Goal: Communication & Community: Answer question/provide support

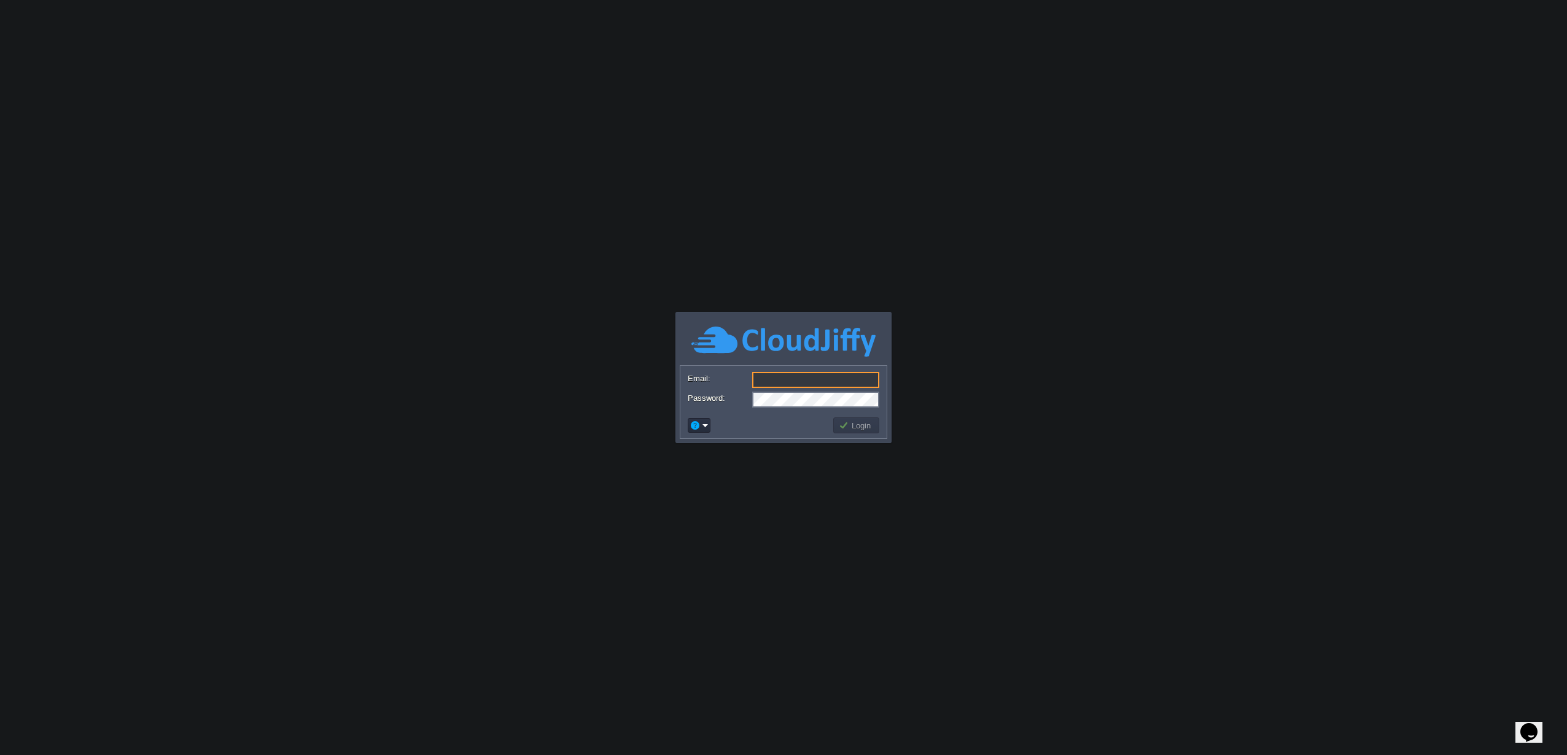
type input "[EMAIL_ADDRESS][DOMAIN_NAME]"
click at [864, 423] on button "Login" at bounding box center [857, 425] width 36 height 11
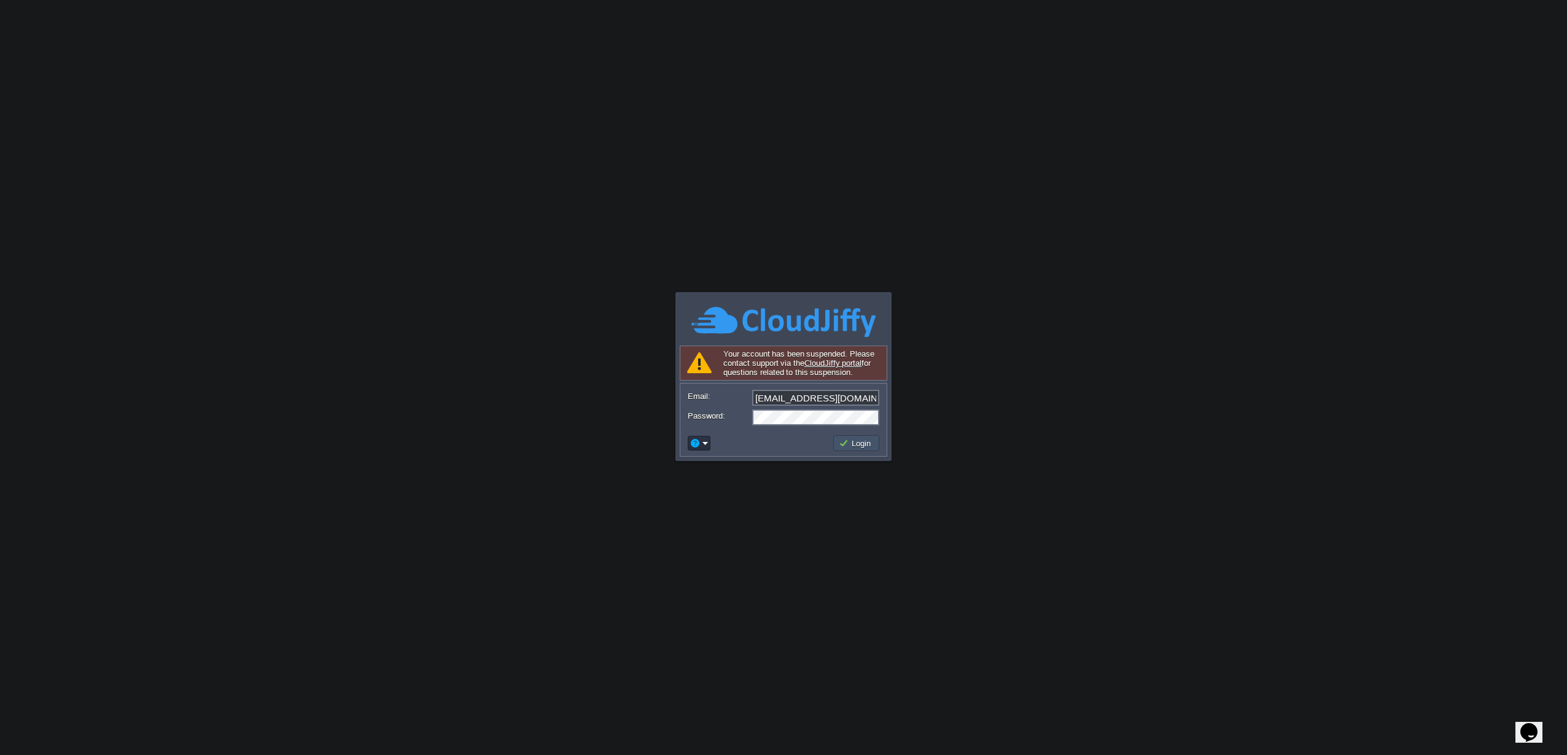
click at [865, 449] on button "Login" at bounding box center [857, 443] width 36 height 11
click at [1528, 727] on icon "Chat widget" at bounding box center [1529, 732] width 17 height 18
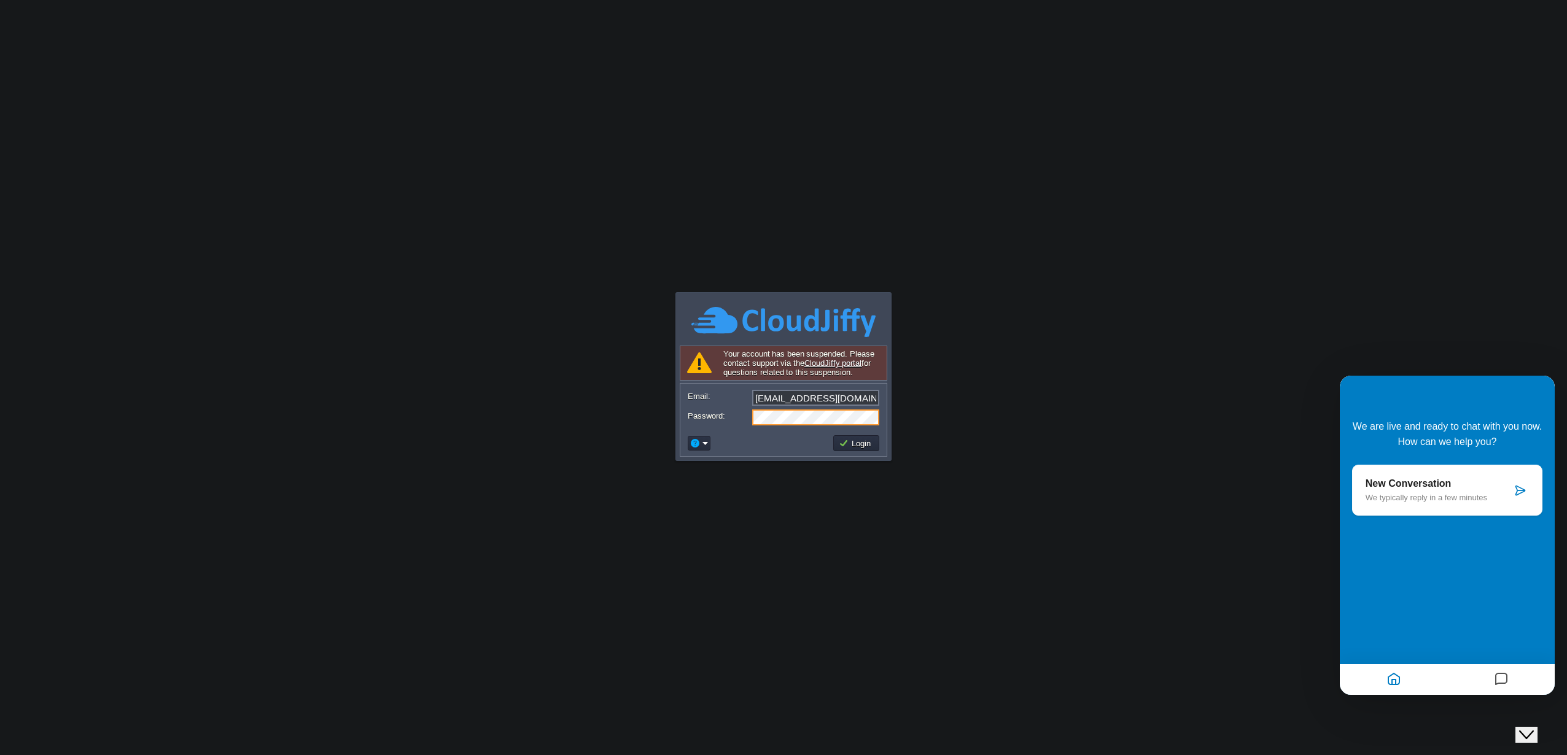
click at [1465, 491] on div "New Conversation We typically reply in a few minutes" at bounding box center [1439, 490] width 146 height 24
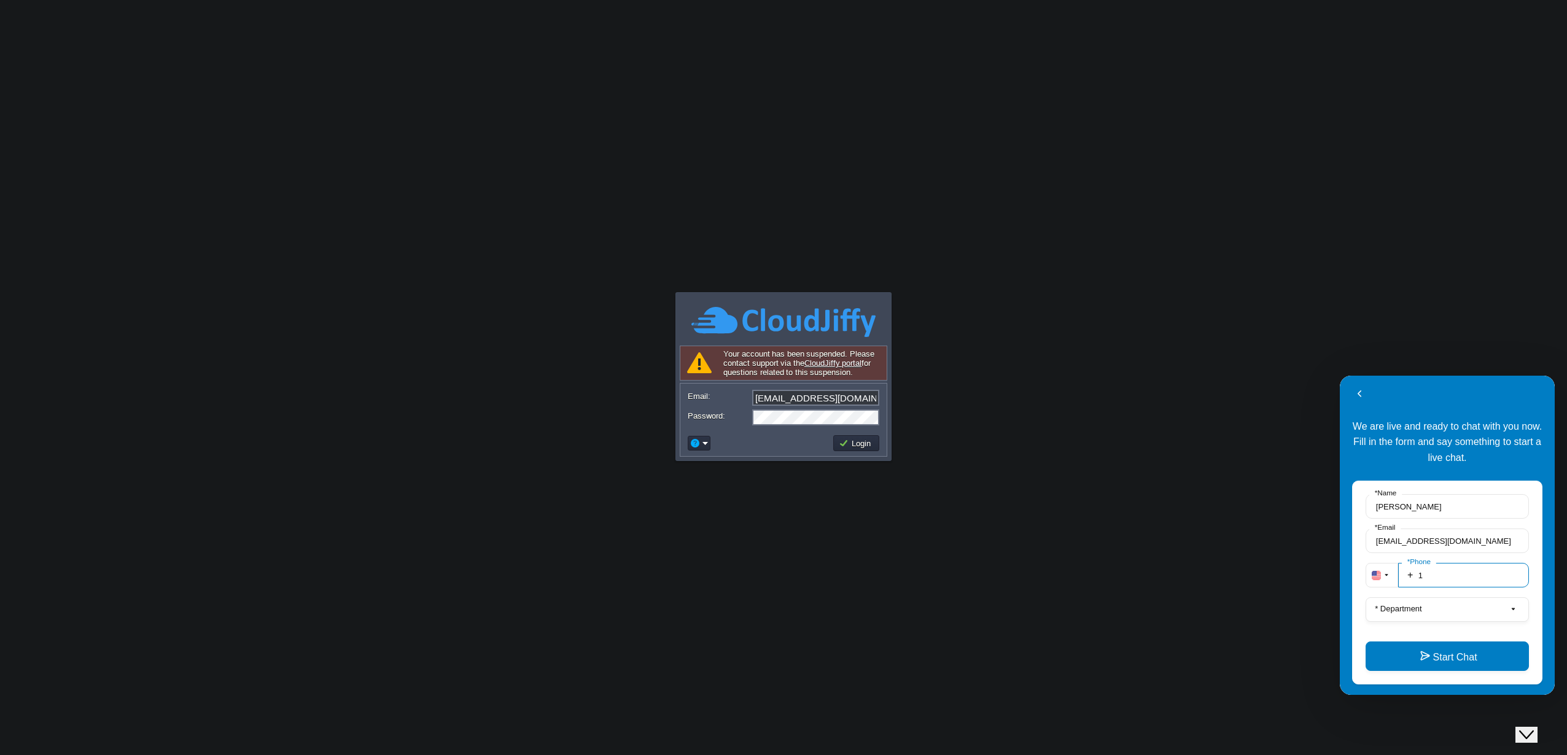
click at [1436, 580] on input "1" at bounding box center [1463, 575] width 131 height 25
click at [1430, 580] on input "1" at bounding box center [1463, 575] width 131 height 25
type input "4244328452"
click at [1440, 608] on button "* Department" at bounding box center [1447, 610] width 163 height 25
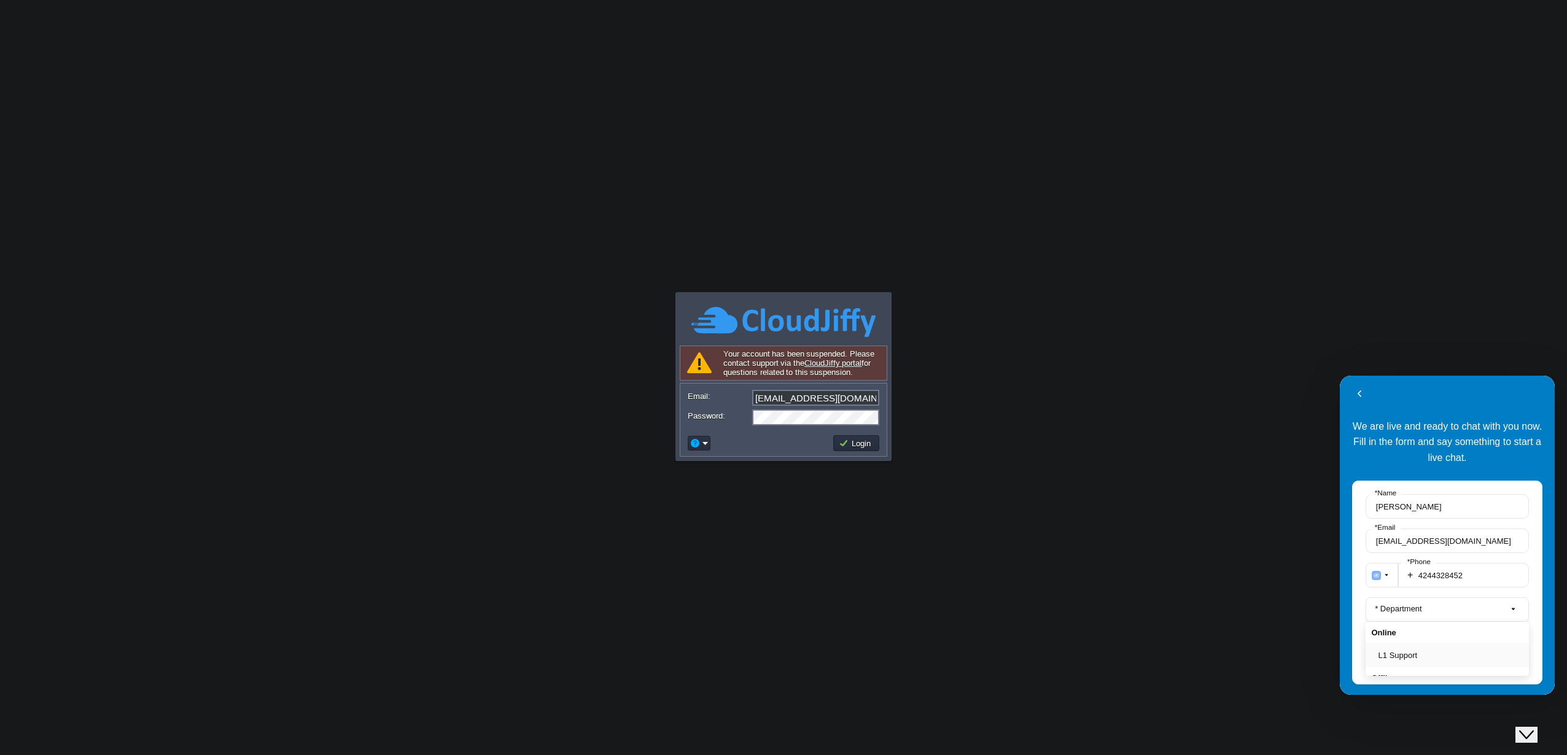
click at [1414, 658] on button "L1 Support" at bounding box center [1451, 655] width 145 height 13
click at [1419, 657] on button "Start Chat" at bounding box center [1447, 656] width 163 height 29
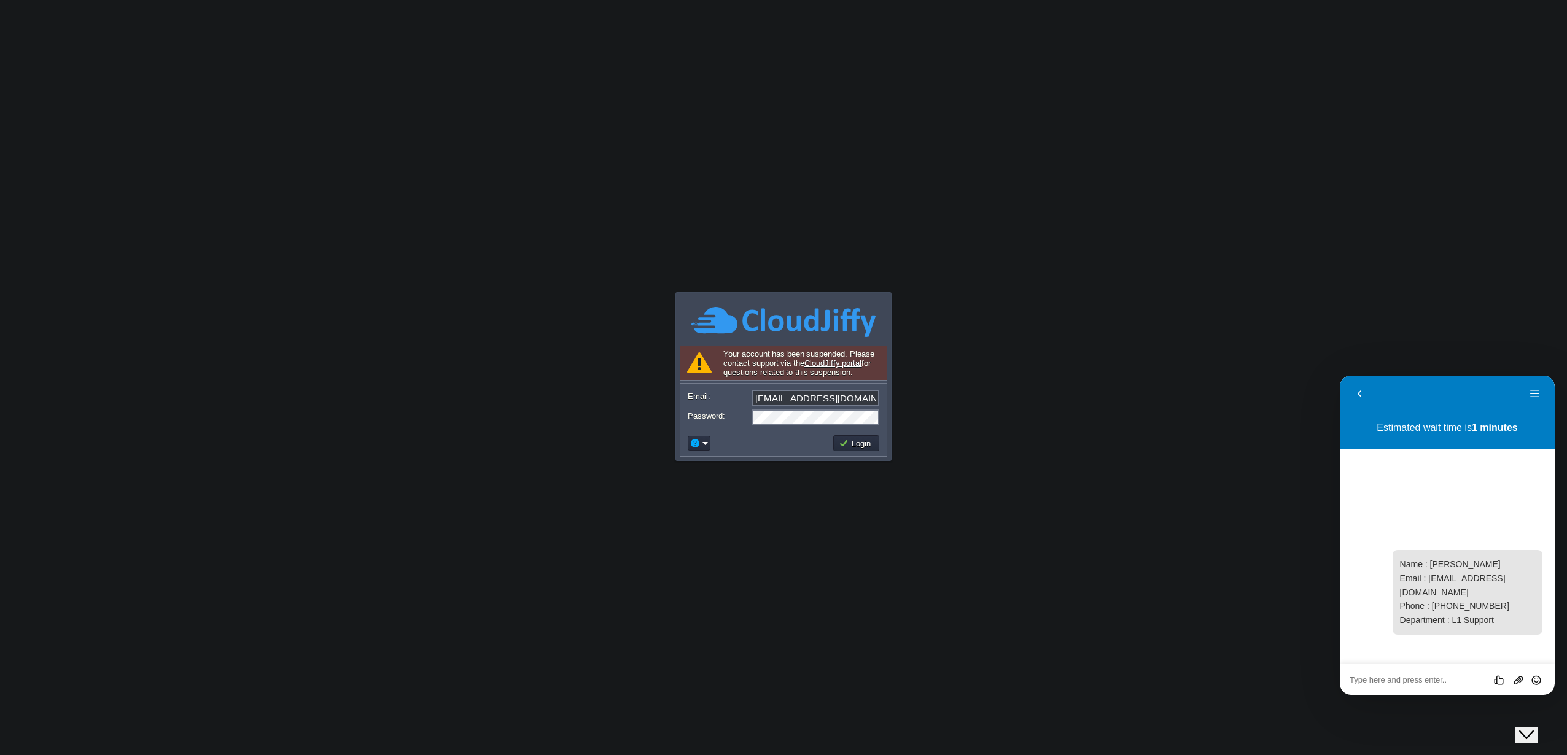
click at [1403, 683] on textarea at bounding box center [1447, 681] width 195 height 10
paste textarea "Hi, I'm suspended. I imagine it's due to a support ticket, but I'm not receivin…"
type textarea "Hi, I'm suspended. I imagine it's due to a support ticket, but I'm not receivin…"
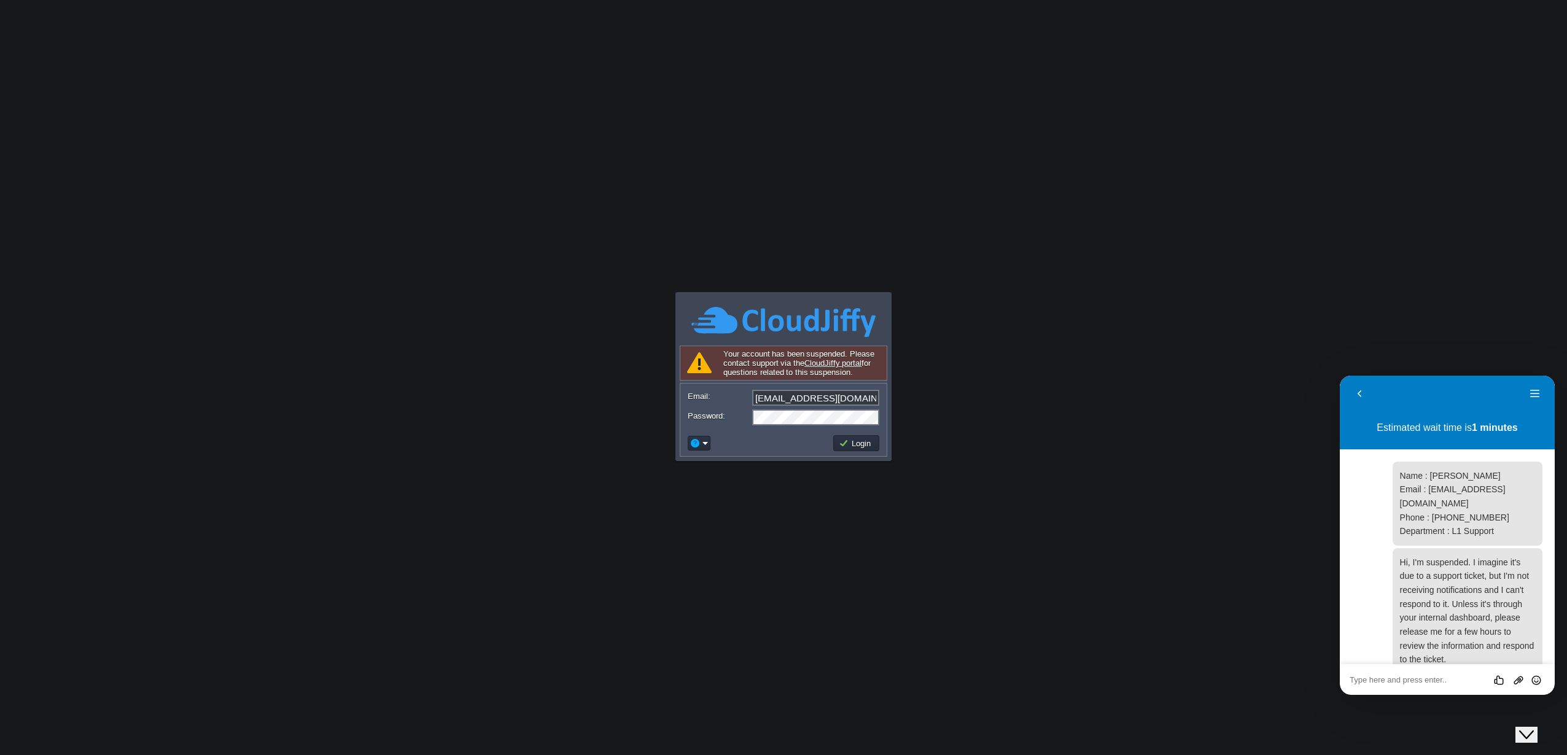
scroll to position [20, 0]
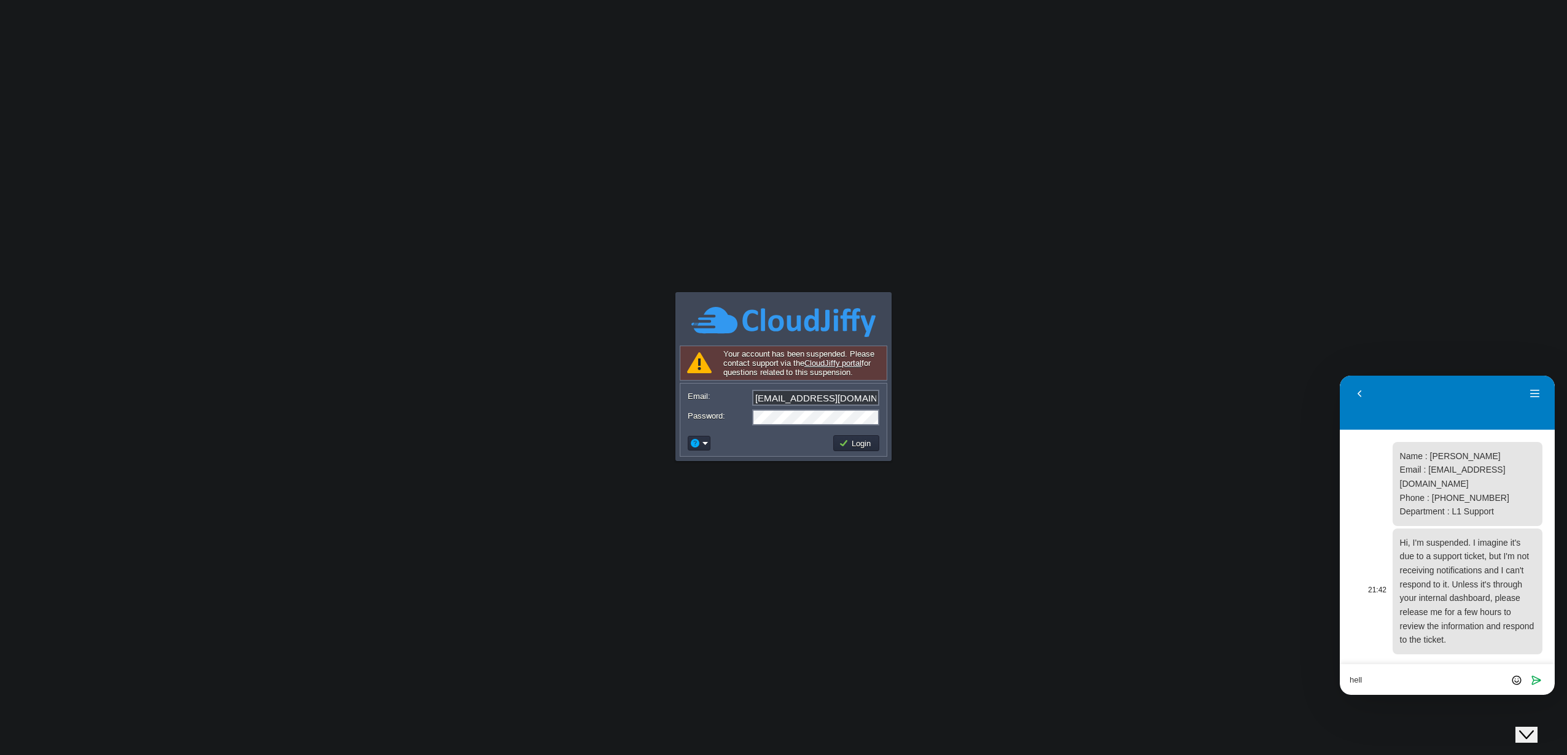
type textarea "hello"
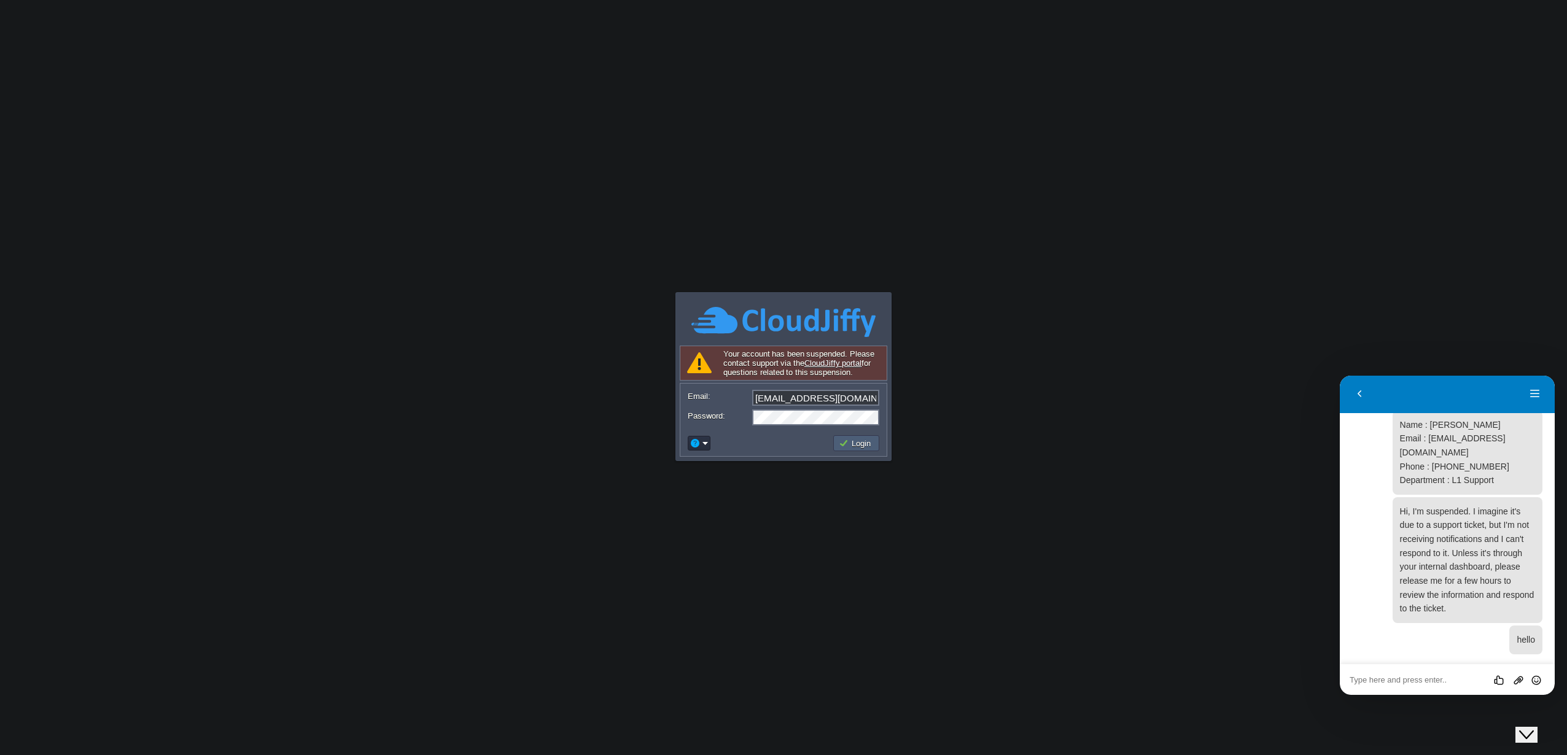
click at [850, 442] on button "Login" at bounding box center [857, 443] width 36 height 11
click at [836, 439] on td "Login" at bounding box center [856, 443] width 46 height 16
click at [1403, 677] on textarea at bounding box center [1447, 681] width 195 height 10
click at [859, 451] on td "Login" at bounding box center [856, 443] width 46 height 16
click at [846, 434] on td "Login" at bounding box center [857, 444] width 50 height 20
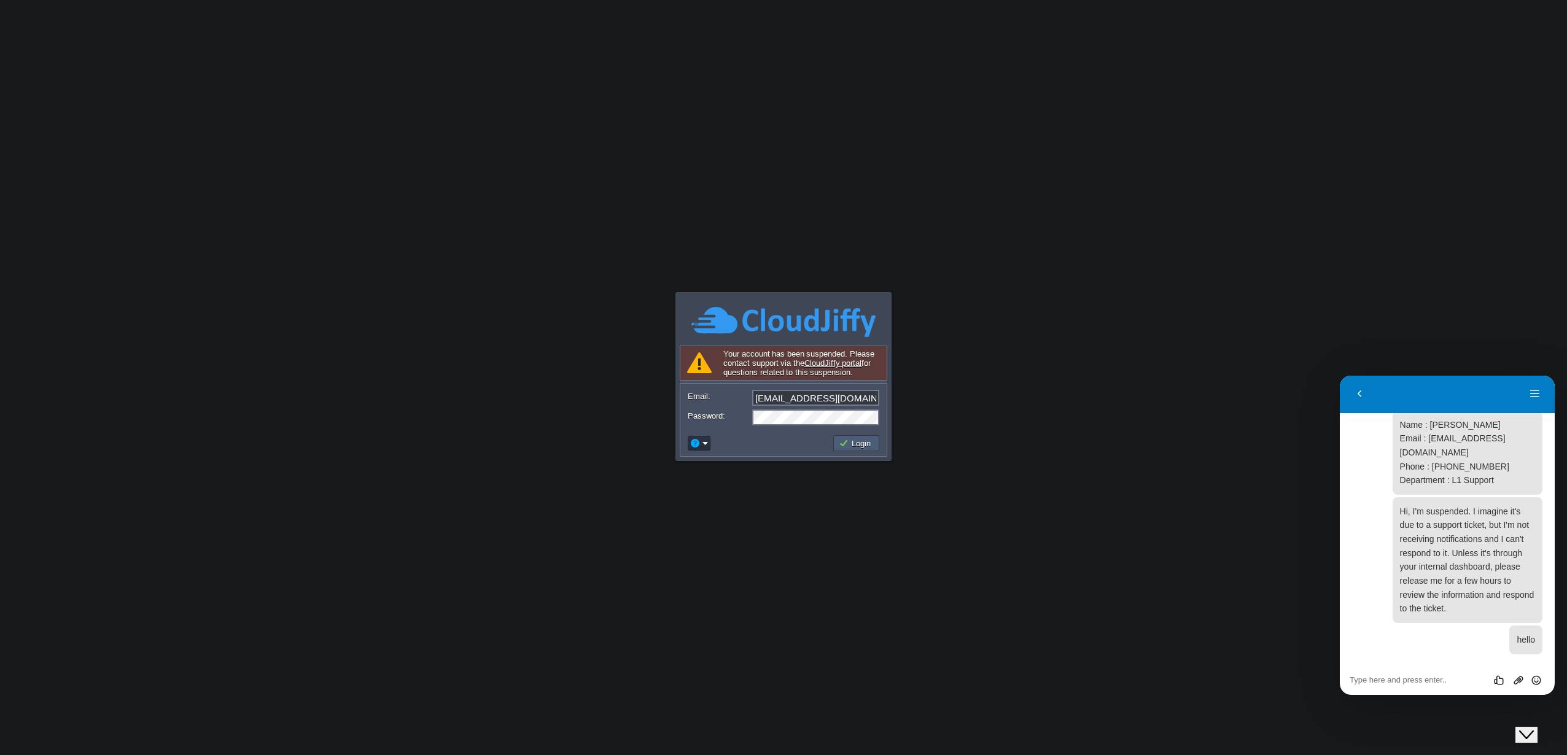
click at [847, 436] on td "Login" at bounding box center [857, 444] width 50 height 20
click at [844, 440] on button "Login" at bounding box center [857, 443] width 36 height 11
click at [1405, 685] on div "Rate this chat Upload File Insert emoji" at bounding box center [1447, 680] width 215 height 31
click at [1393, 677] on textarea at bounding box center [1447, 681] width 195 height 10
type textarea "?"
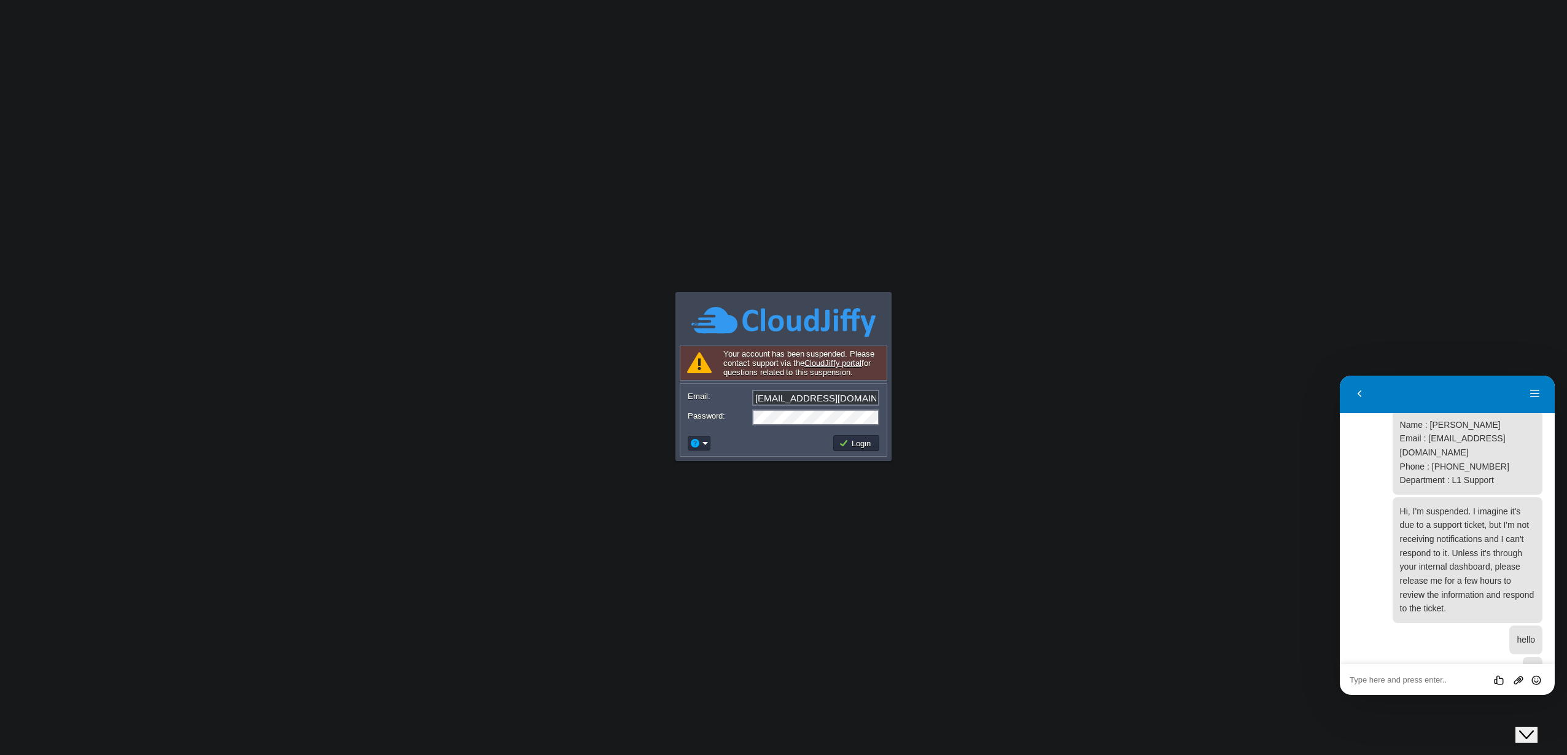
scroll to position [82, 0]
click at [1394, 682] on textarea at bounding box center [1447, 681] width 195 height 10
type textarea "hello"
click at [1392, 674] on div "Rate this chat Upload File Insert emoji" at bounding box center [1447, 679] width 195 height 11
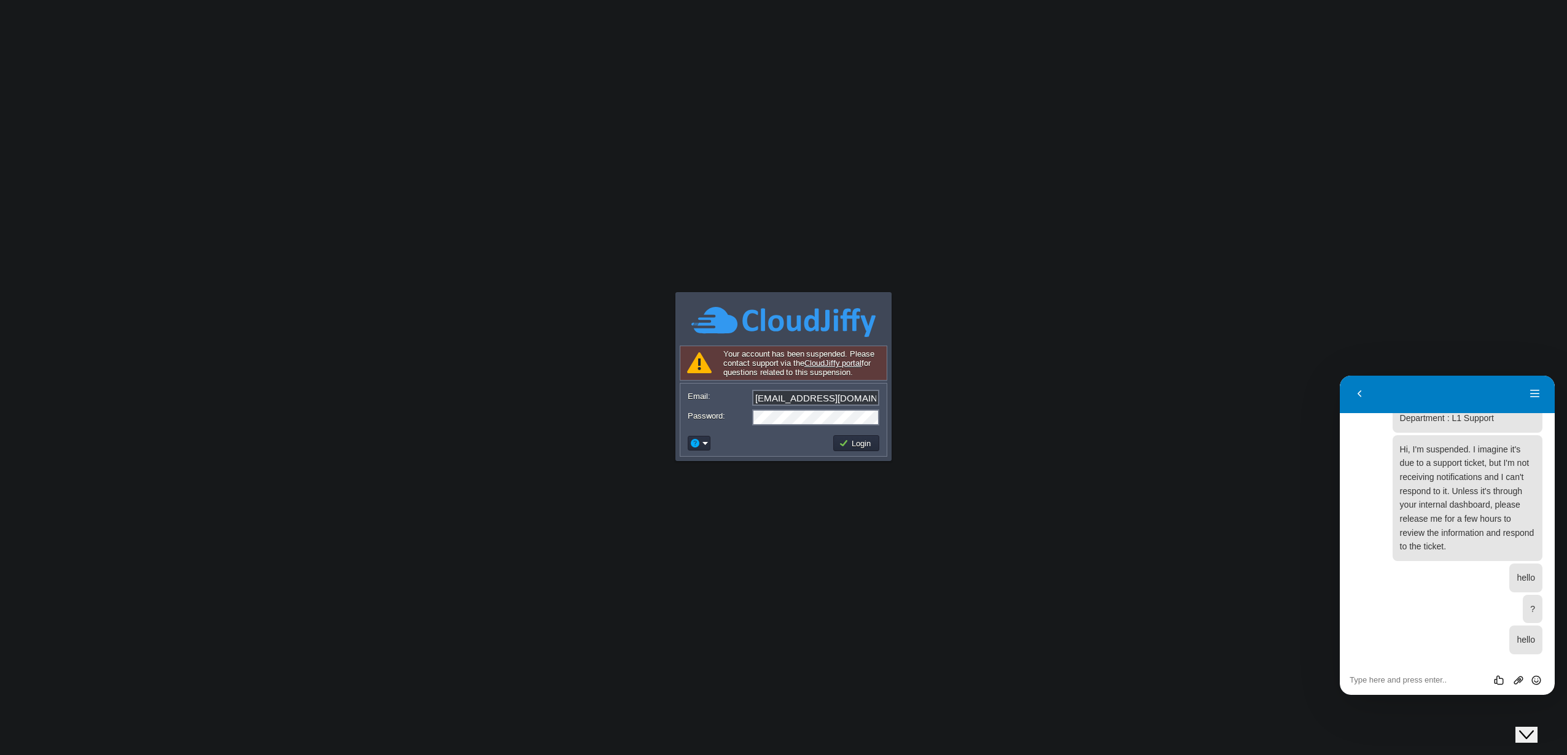
click at [1392, 679] on textarea at bounding box center [1447, 681] width 195 height 10
type textarea "hello????"
click at [1427, 682] on textarea at bounding box center [1447, 681] width 195 height 10
paste textarea "This support is not 24/7?"
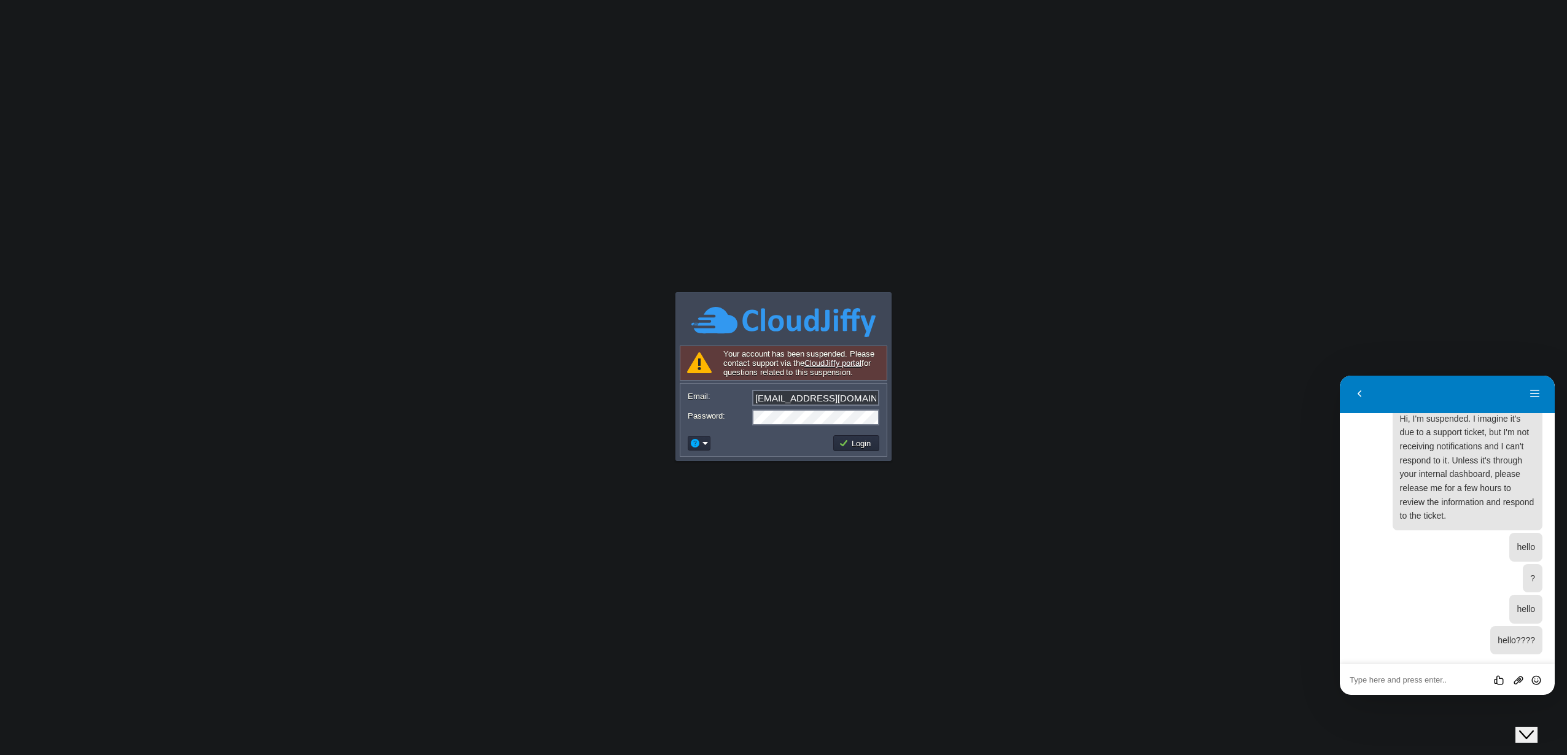
type textarea "This support is not 24/7?"
click at [857, 448] on button "Login" at bounding box center [857, 443] width 36 height 11
click at [830, 362] on link "CloudJiffy portal" at bounding box center [834, 363] width 58 height 9
click at [870, 451] on td "Login" at bounding box center [856, 443] width 46 height 16
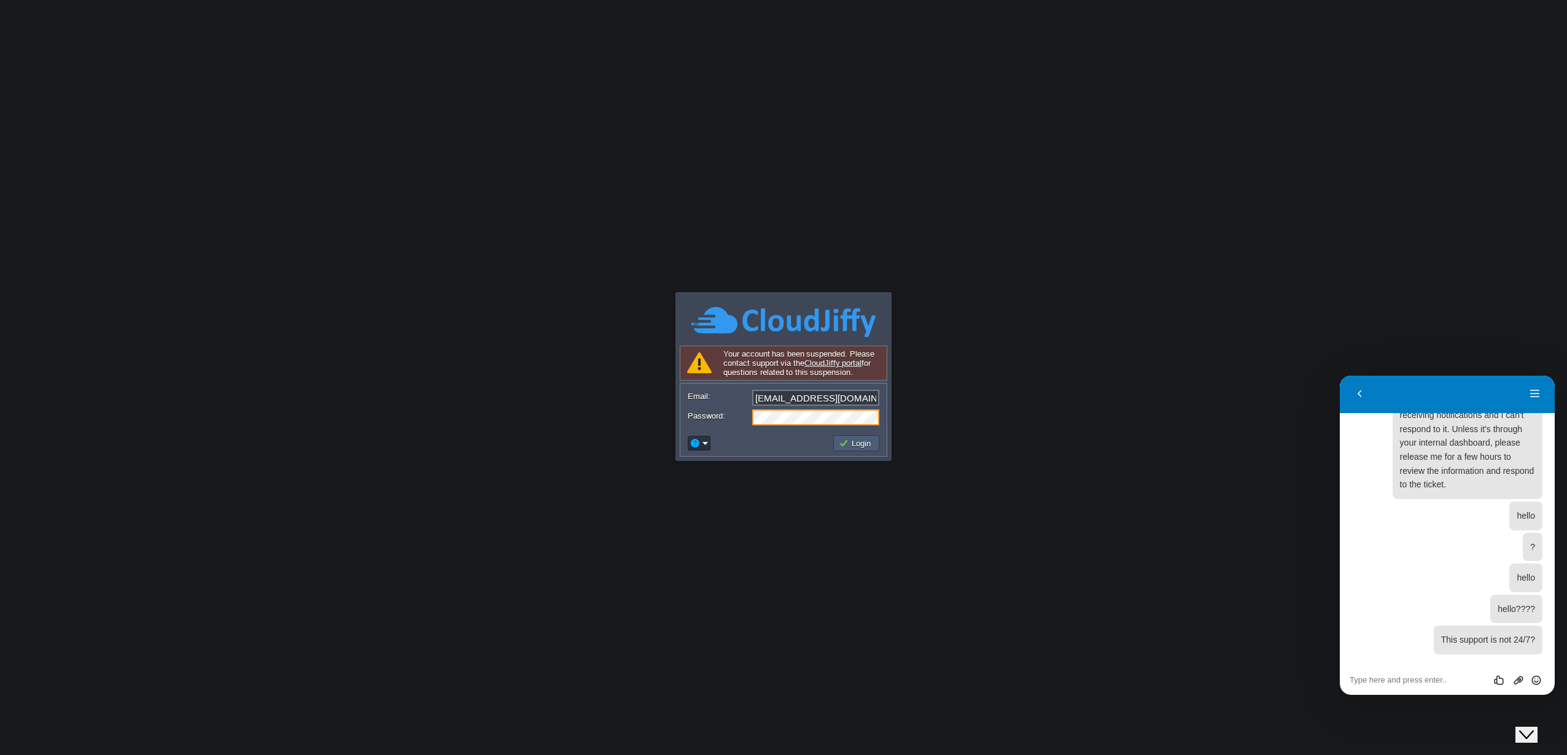
click at [868, 440] on button "Login" at bounding box center [857, 443] width 36 height 11
click at [865, 443] on button "Login" at bounding box center [857, 443] width 36 height 11
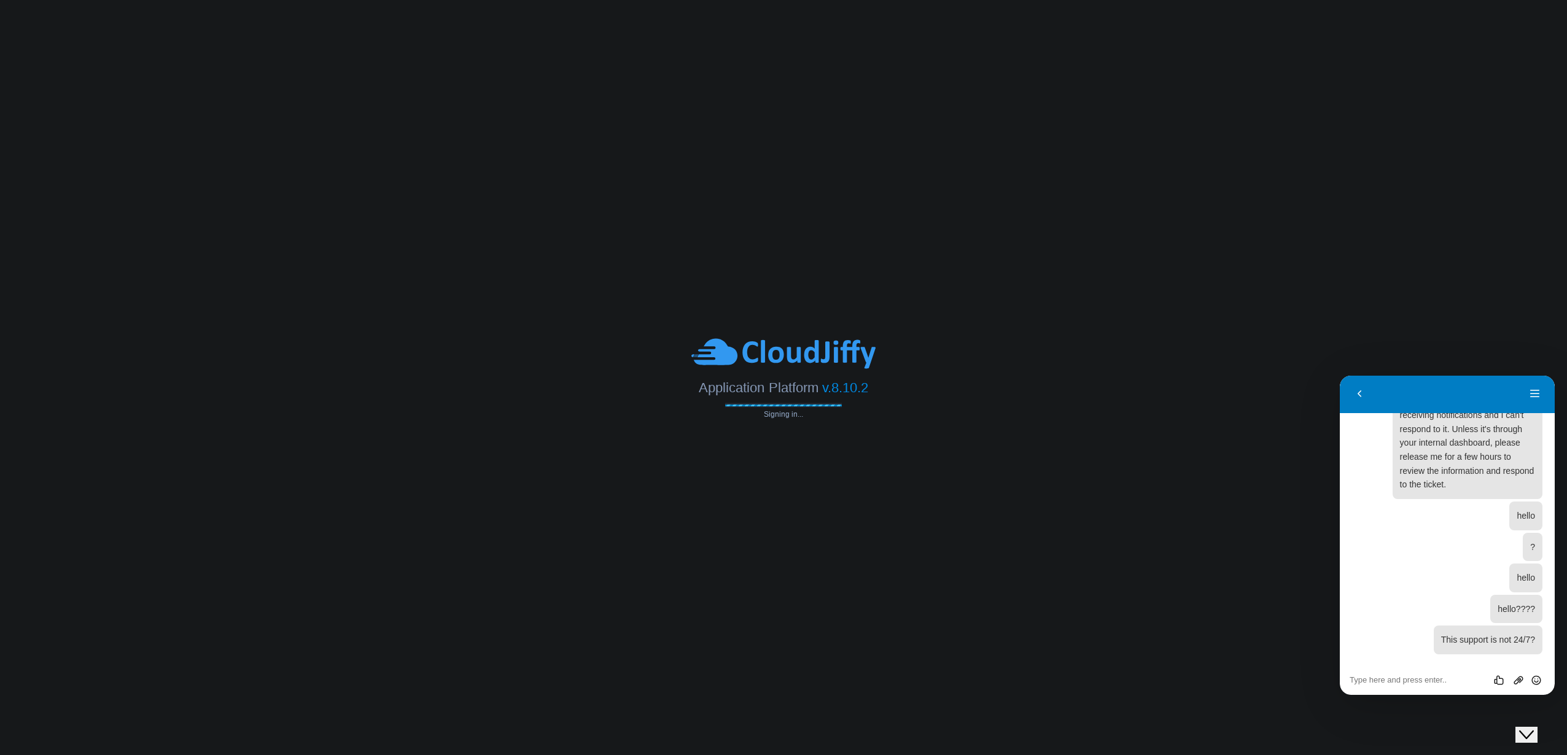
click at [865, 443] on body "Application Platform v.8.10.2 Signing in... Your account has been suspended. Pl…" at bounding box center [783, 377] width 1567 height 755
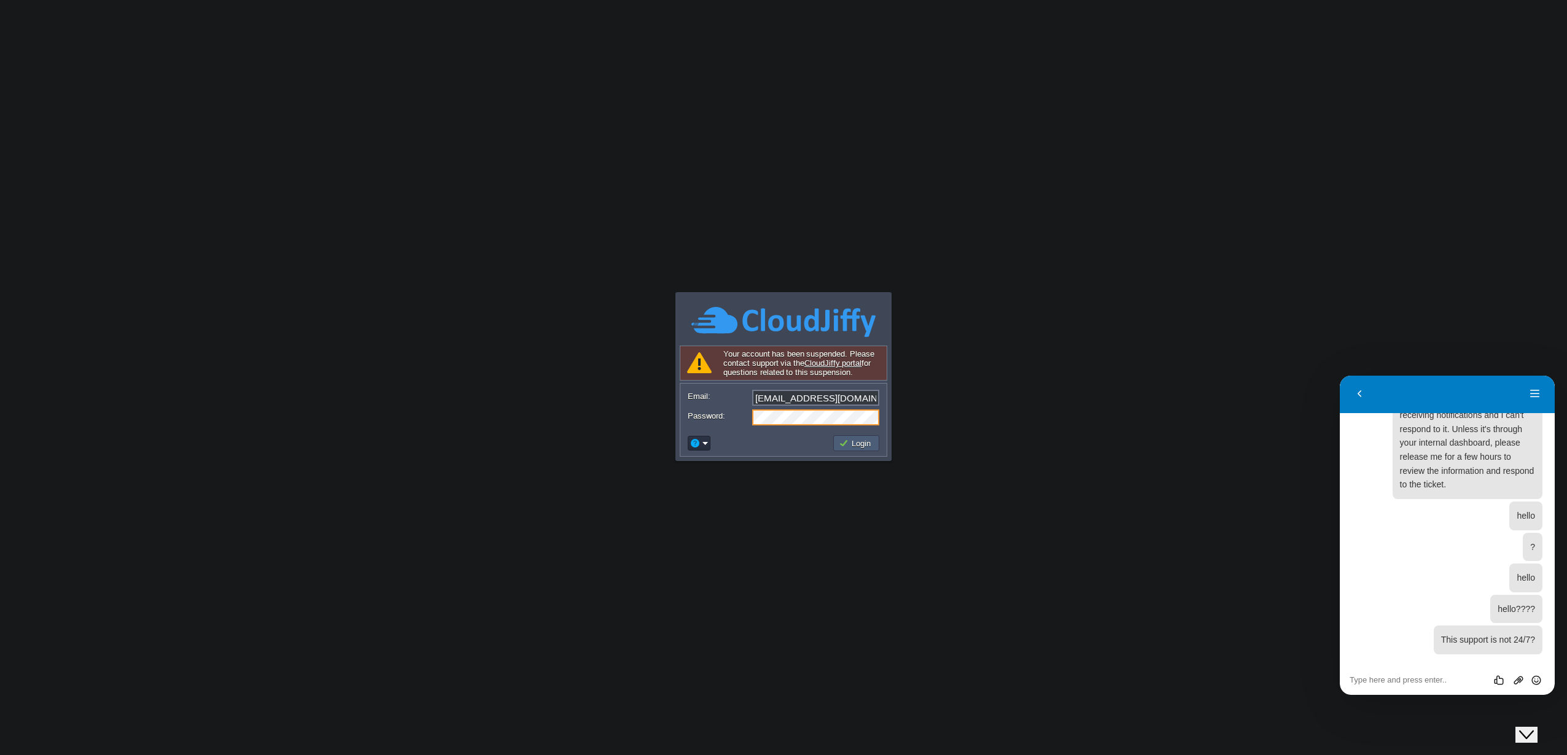
click at [865, 443] on button "Login" at bounding box center [857, 443] width 36 height 11
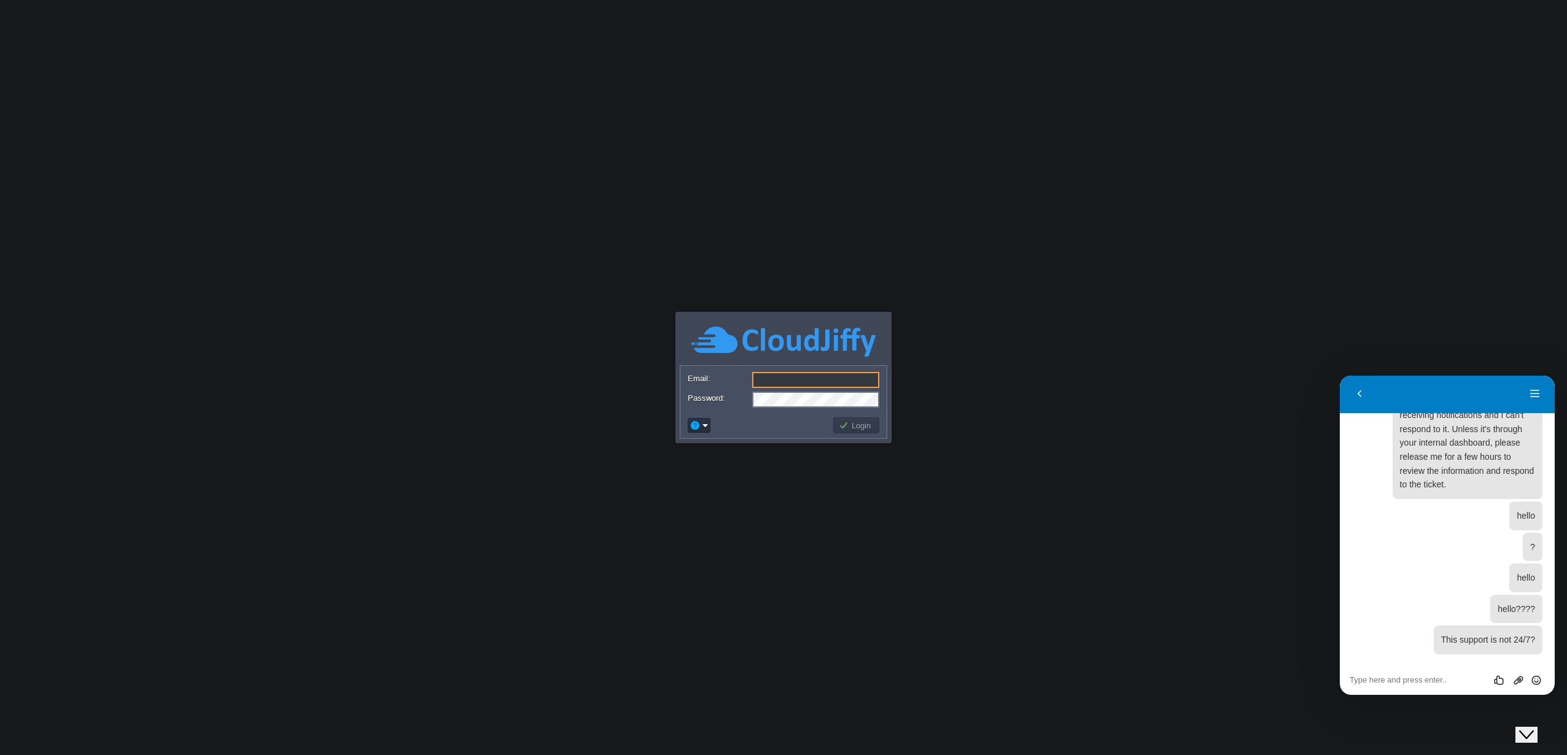
type input "[EMAIL_ADDRESS][DOMAIN_NAME]"
click at [841, 430] on button "Login" at bounding box center [857, 425] width 36 height 11
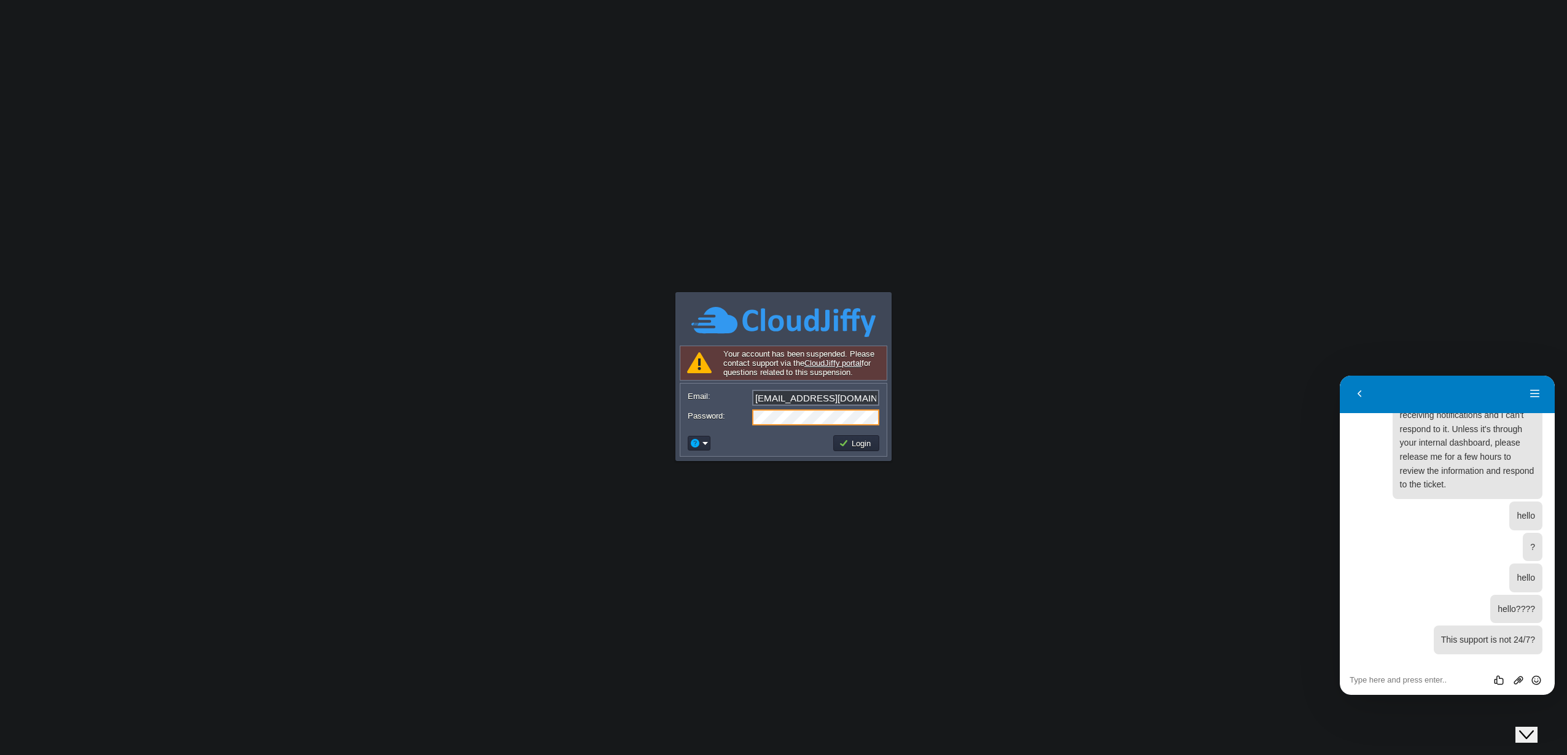
click at [1427, 676] on textarea at bounding box center [1447, 681] width 195 height 10
type textarea "hello"
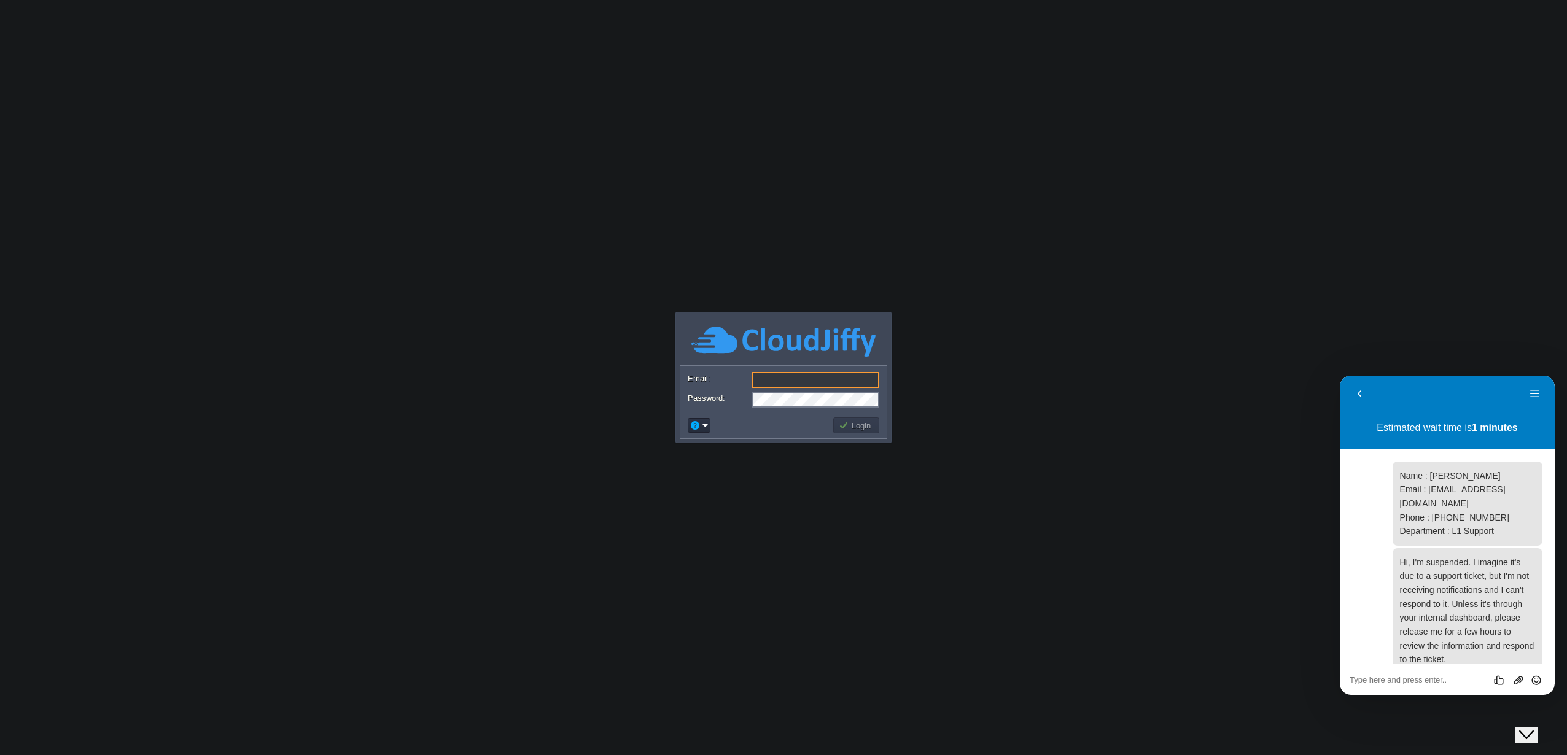
scroll to position [207, 0]
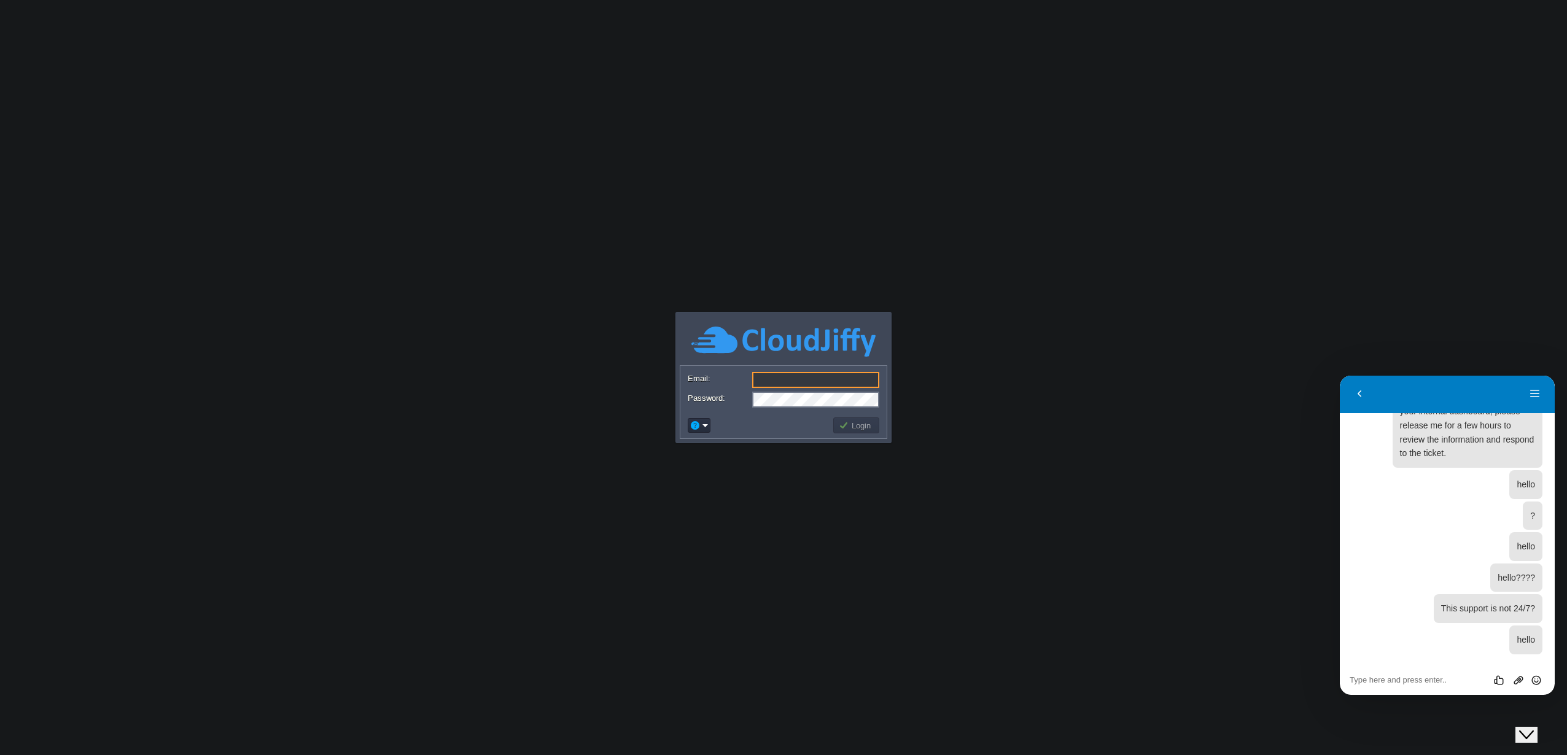
type input "[EMAIL_ADDRESS][DOMAIN_NAME]"
click at [849, 424] on button "Login" at bounding box center [857, 425] width 36 height 11
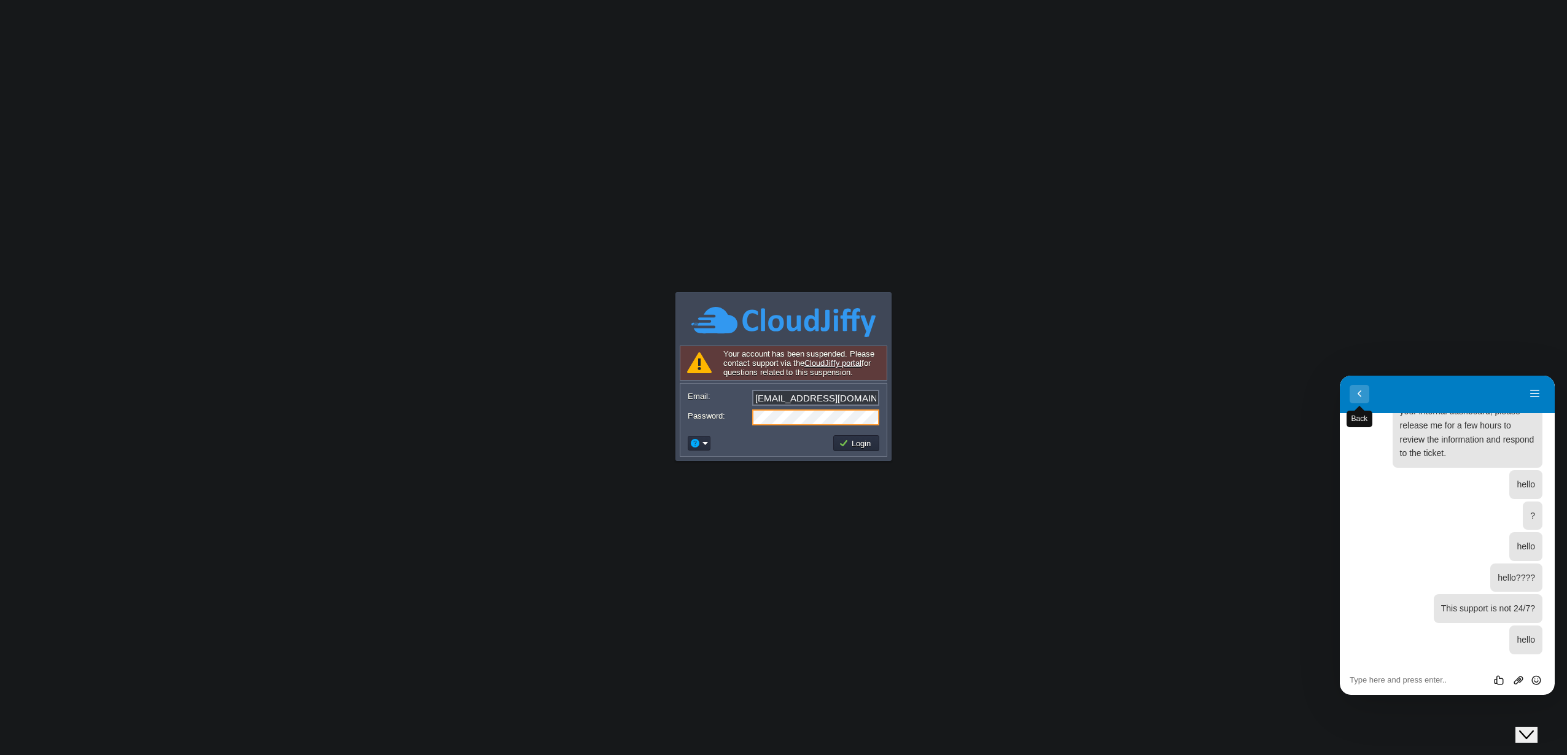
click at [1366, 395] on button "Back" at bounding box center [1360, 394] width 20 height 18
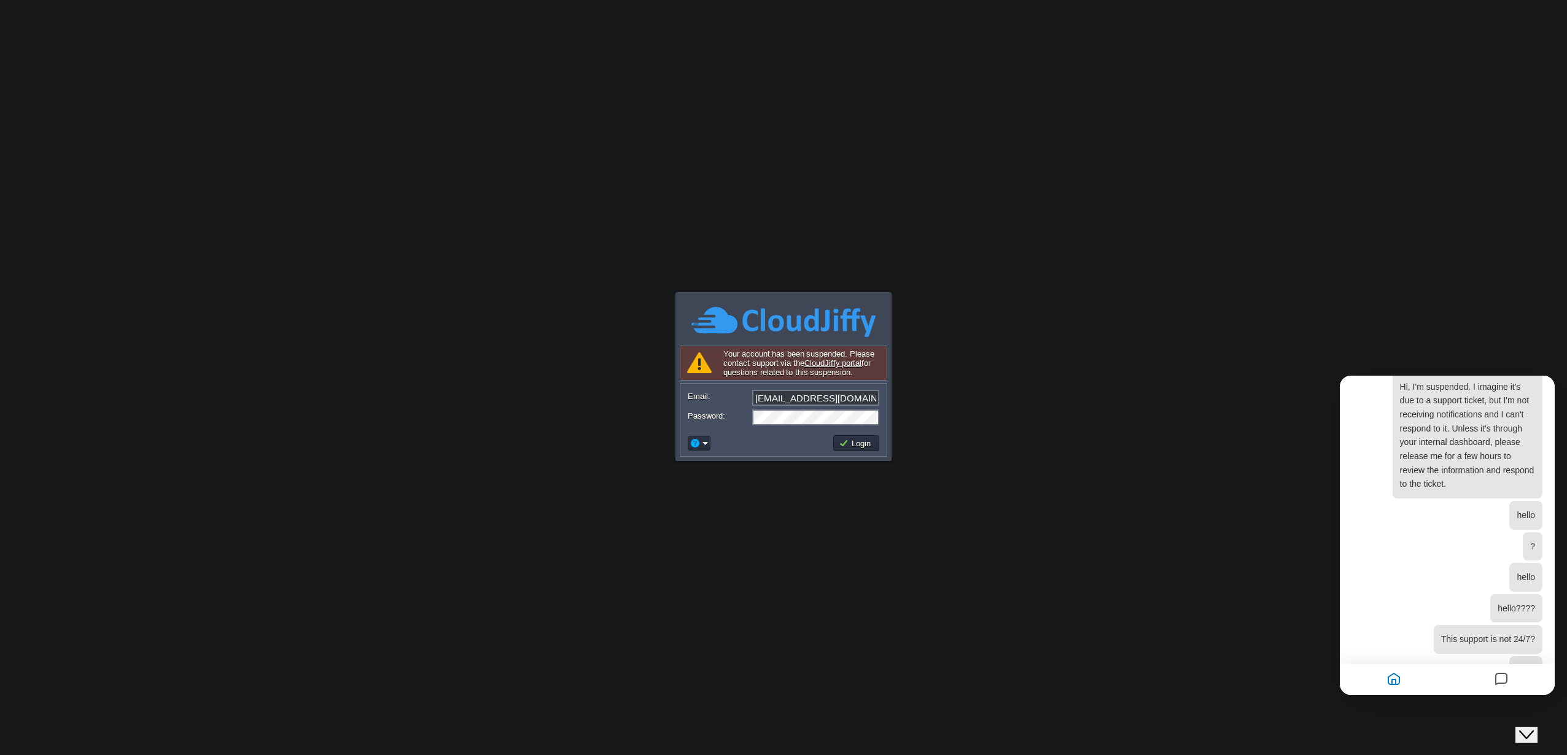
scroll to position [176, 0]
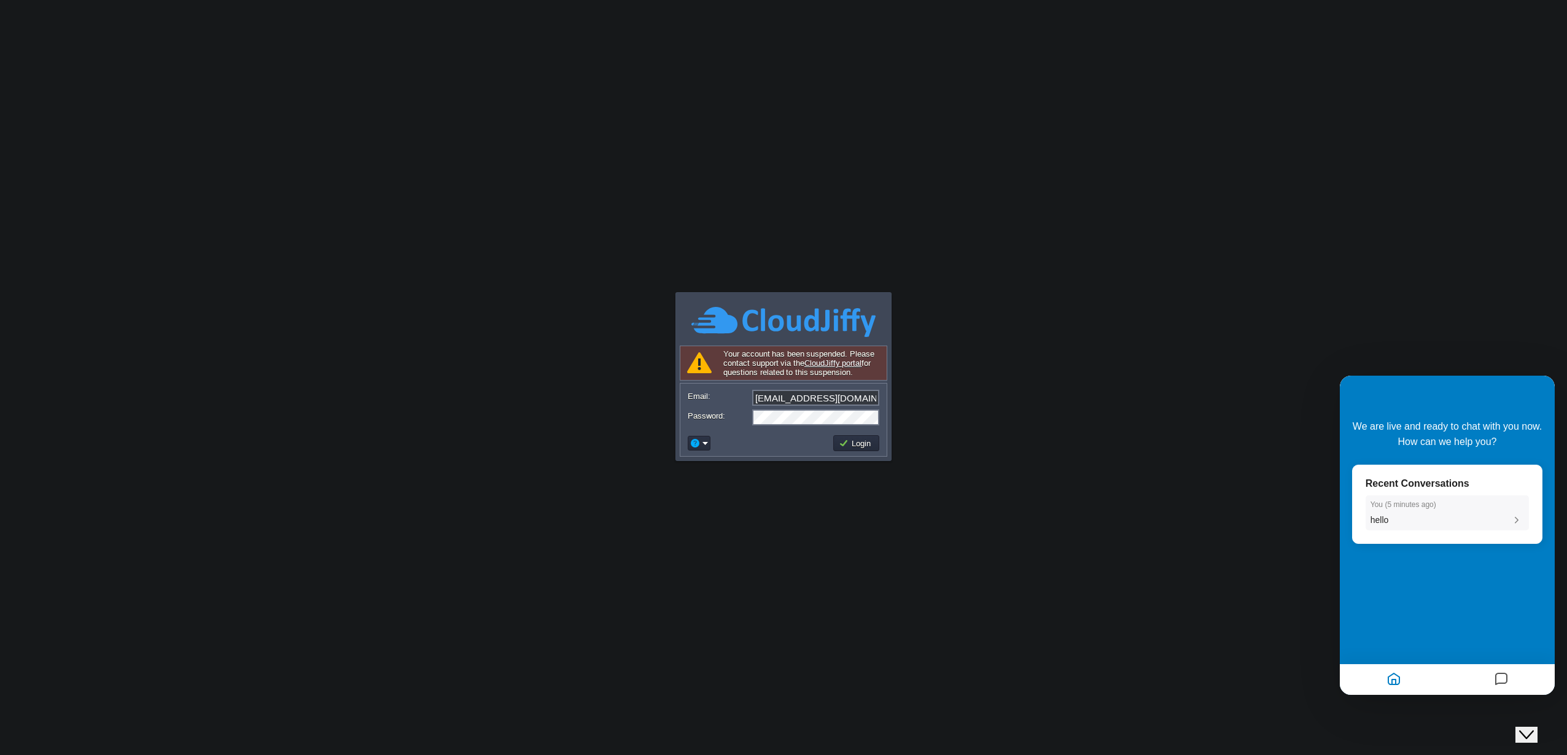
click at [1430, 518] on div "hello" at bounding box center [1448, 520] width 154 height 11
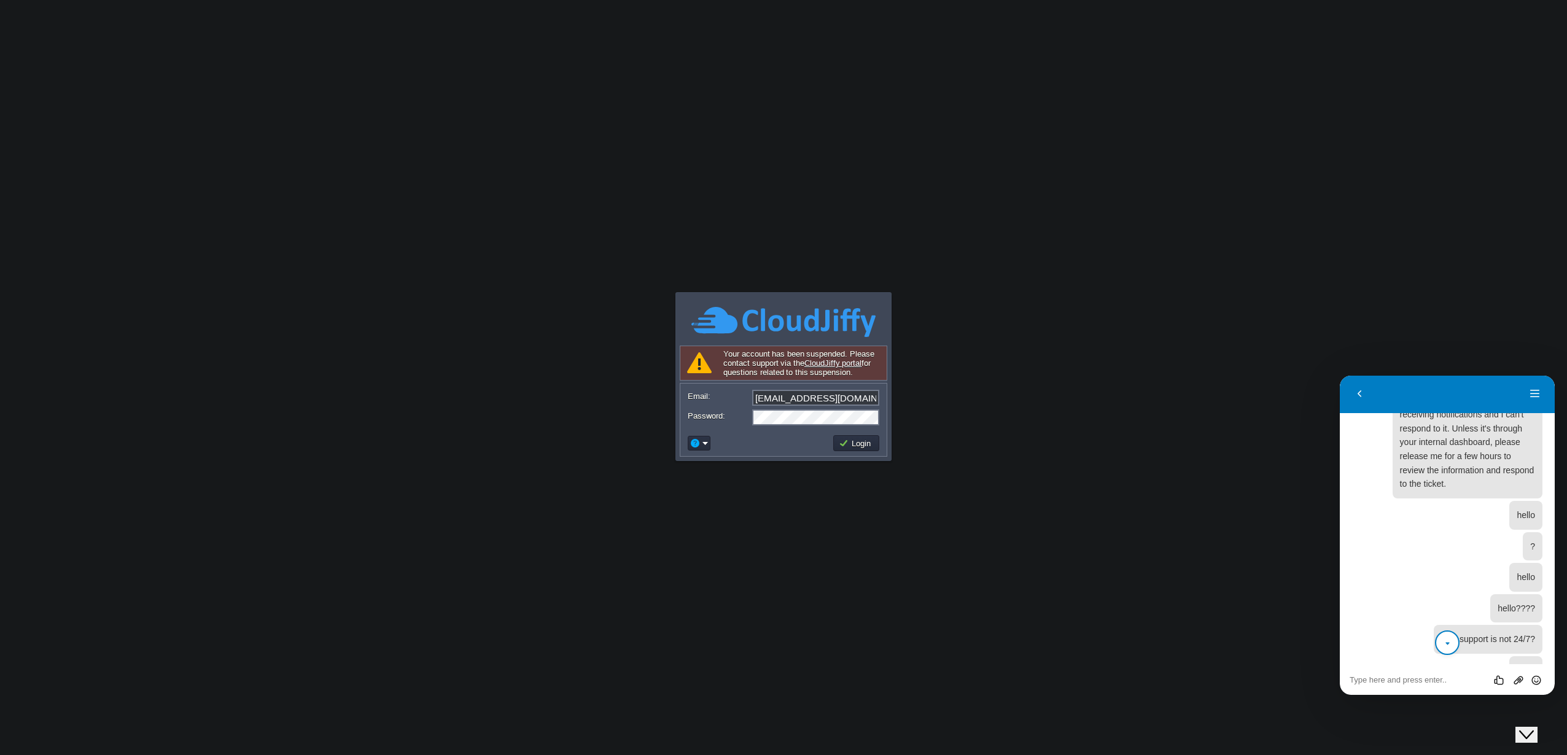
click at [1443, 648] on icon "scroll to bottom" at bounding box center [1447, 644] width 9 height 25
click at [1418, 684] on textarea at bounding box center [1447, 681] width 195 height 10
type textarea "hello"
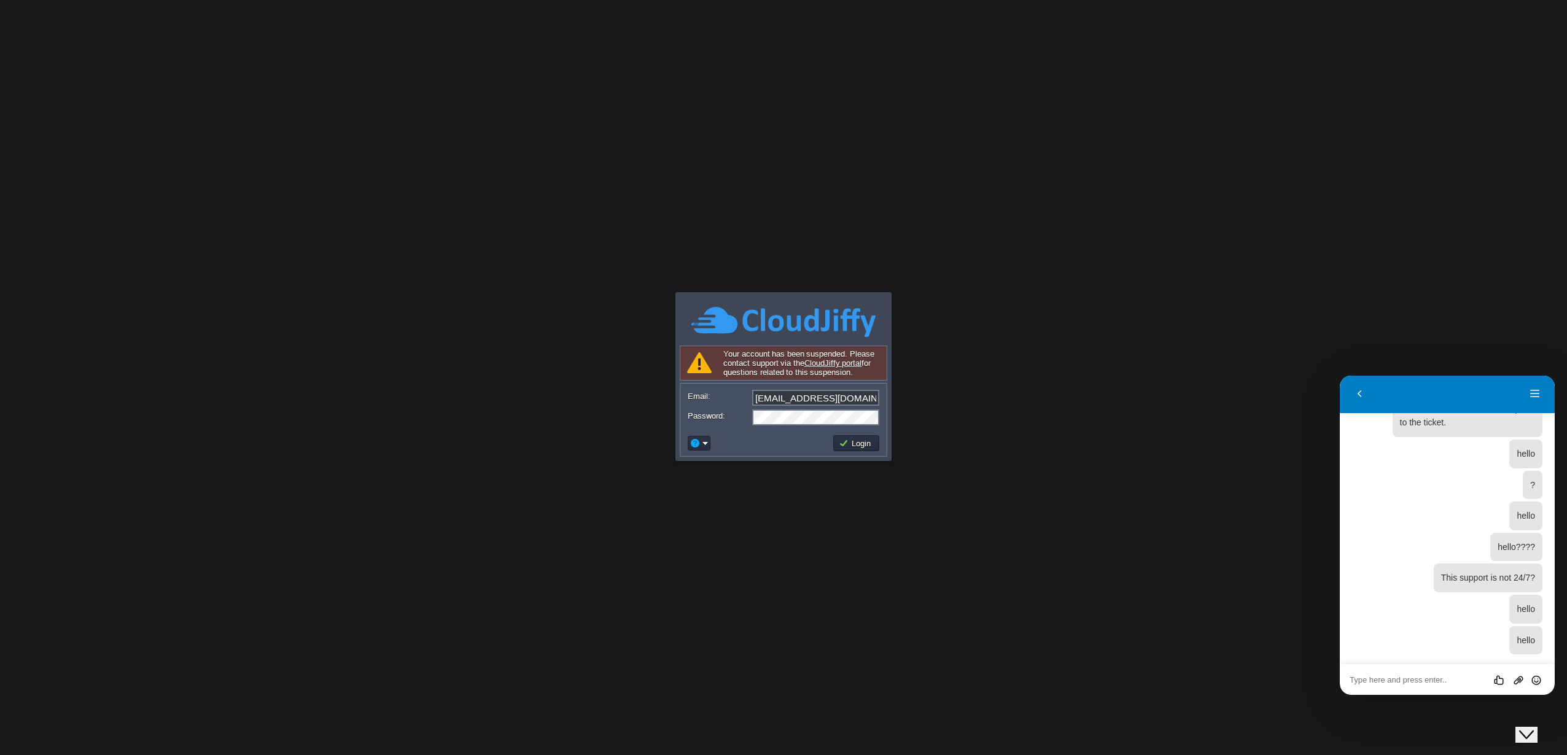
click at [1350, 403] on div "Back" at bounding box center [1360, 394] width 20 height 18
click at [1357, 397] on button "Back" at bounding box center [1360, 394] width 20 height 18
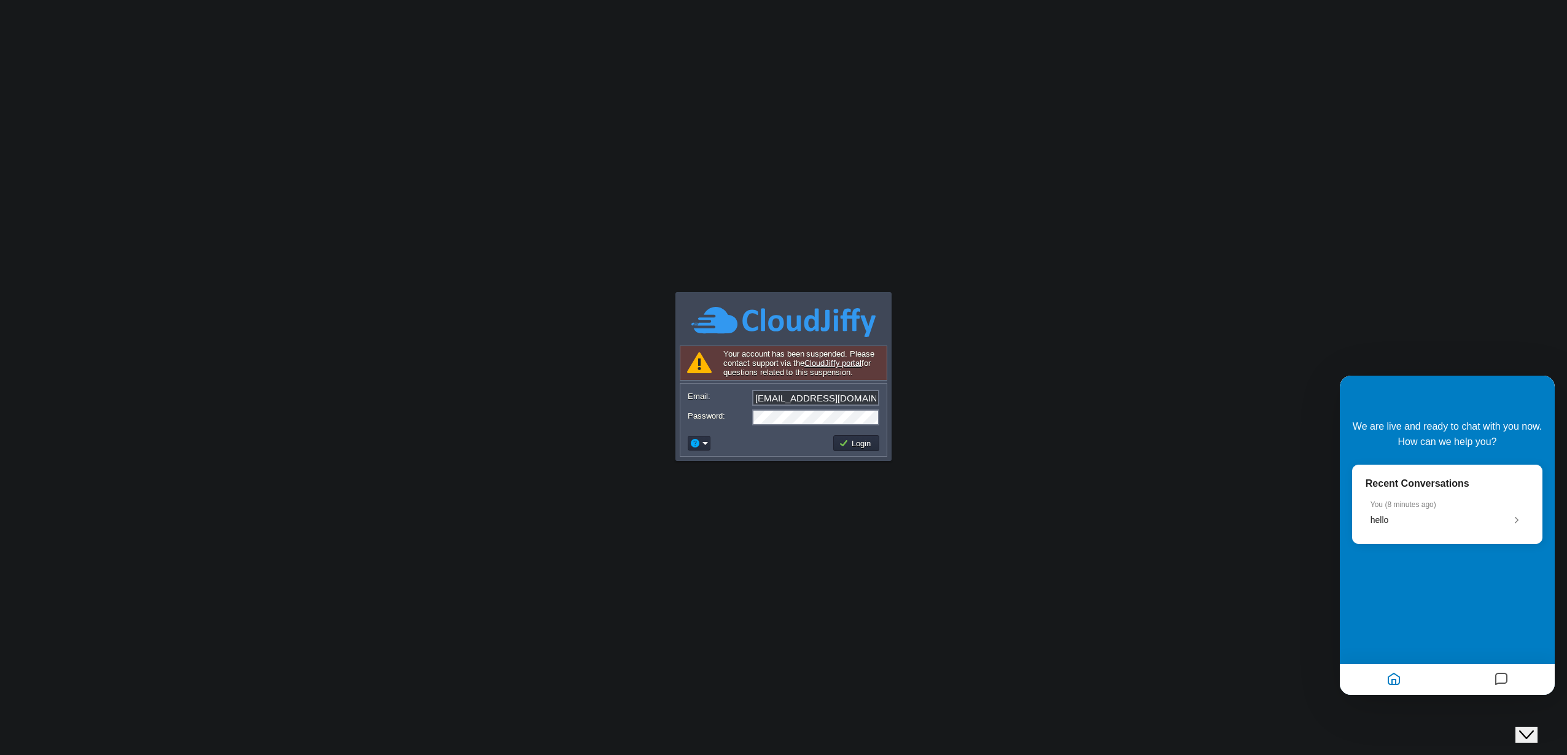
click at [1475, 685] on div at bounding box center [1501, 680] width 107 height 24
click at [1491, 680] on button "Messages" at bounding box center [1501, 680] width 21 height 24
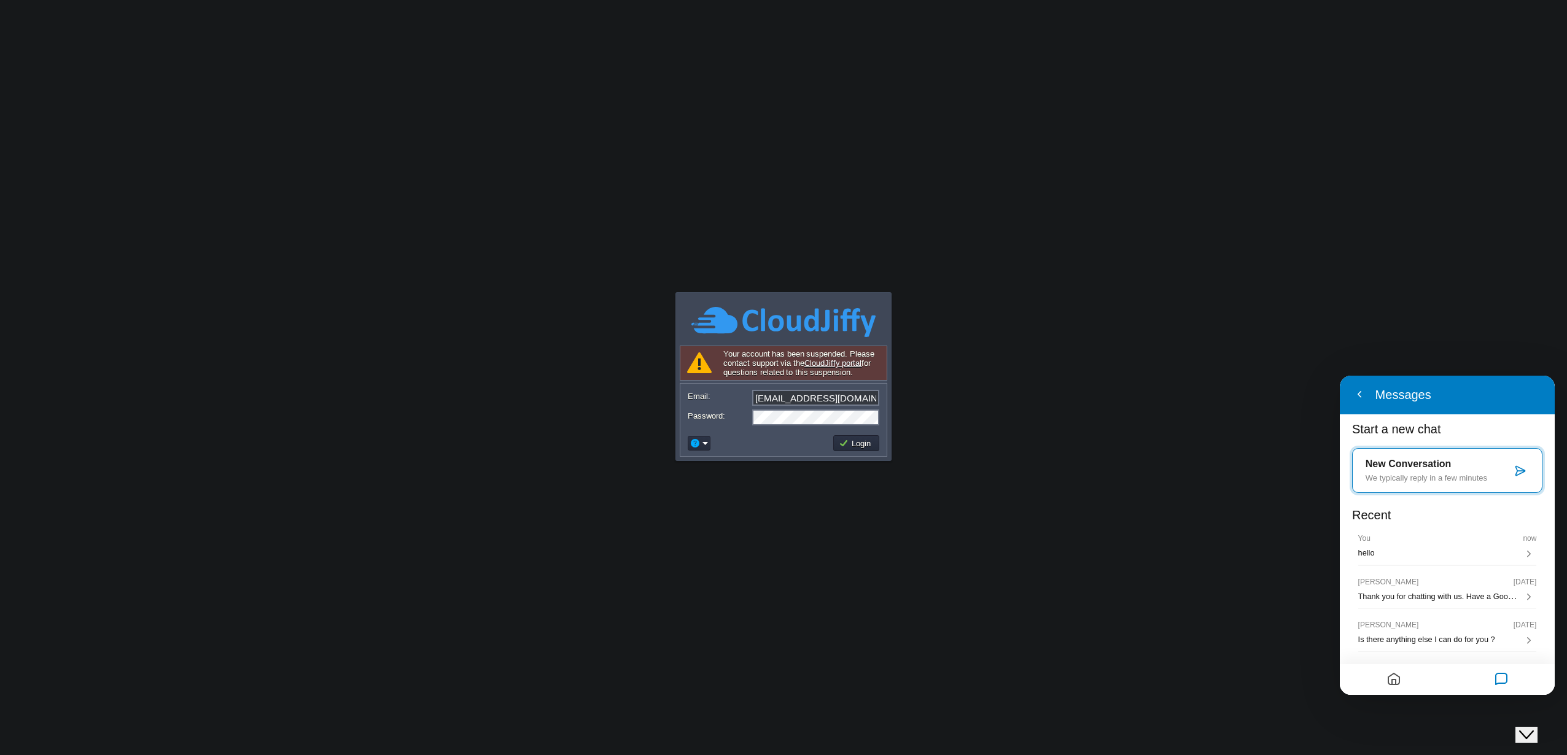
scroll to position [0, 0]
click at [1445, 485] on p "We typically reply in a few minutes" at bounding box center [1439, 483] width 146 height 9
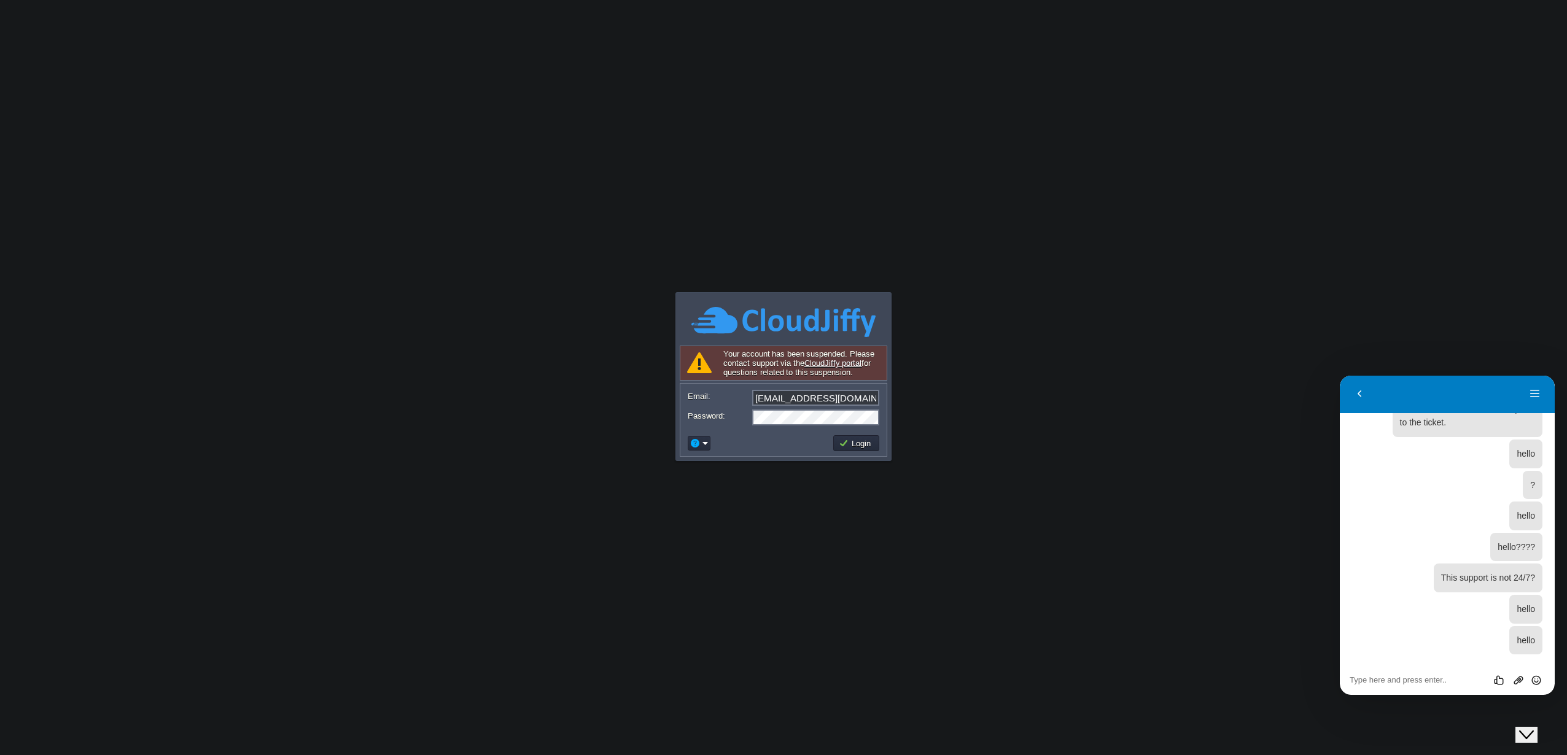
scroll to position [238, 0]
click at [1424, 684] on textarea at bounding box center [1447, 681] width 195 height 10
type textarea "Hello"
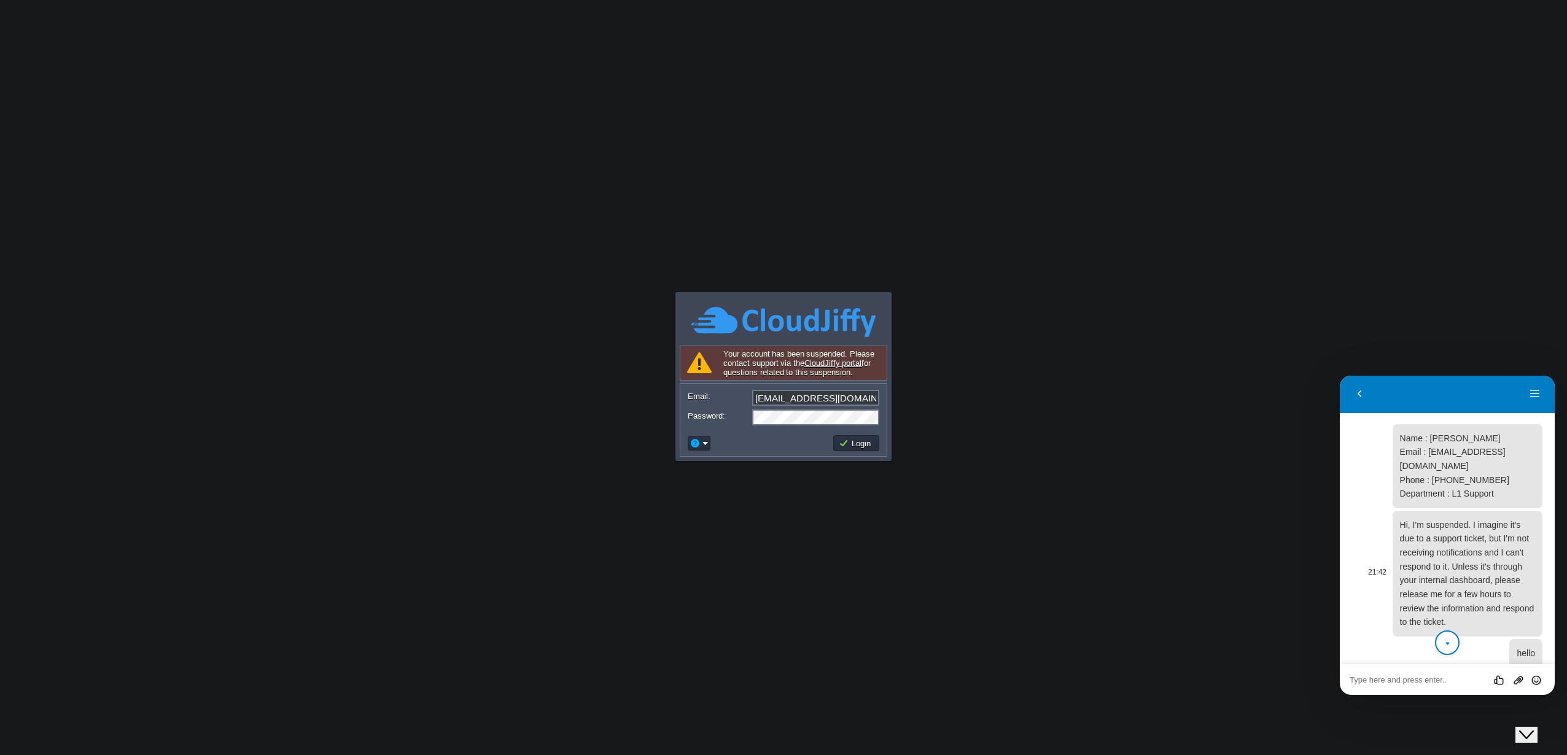
scroll to position [37, 0]
drag, startPoint x: 1445, startPoint y: 574, endPoint x: 1401, endPoint y: 528, distance: 63.0
click at [1401, 528] on p "Hi, I'm suspended. I imagine it's due to a support ticket, but I'm not receivin…" at bounding box center [1467, 573] width 135 height 111
copy span "Hi, I'm suspended. I imagine it's due to a support ticket, but I'm not receivin…"
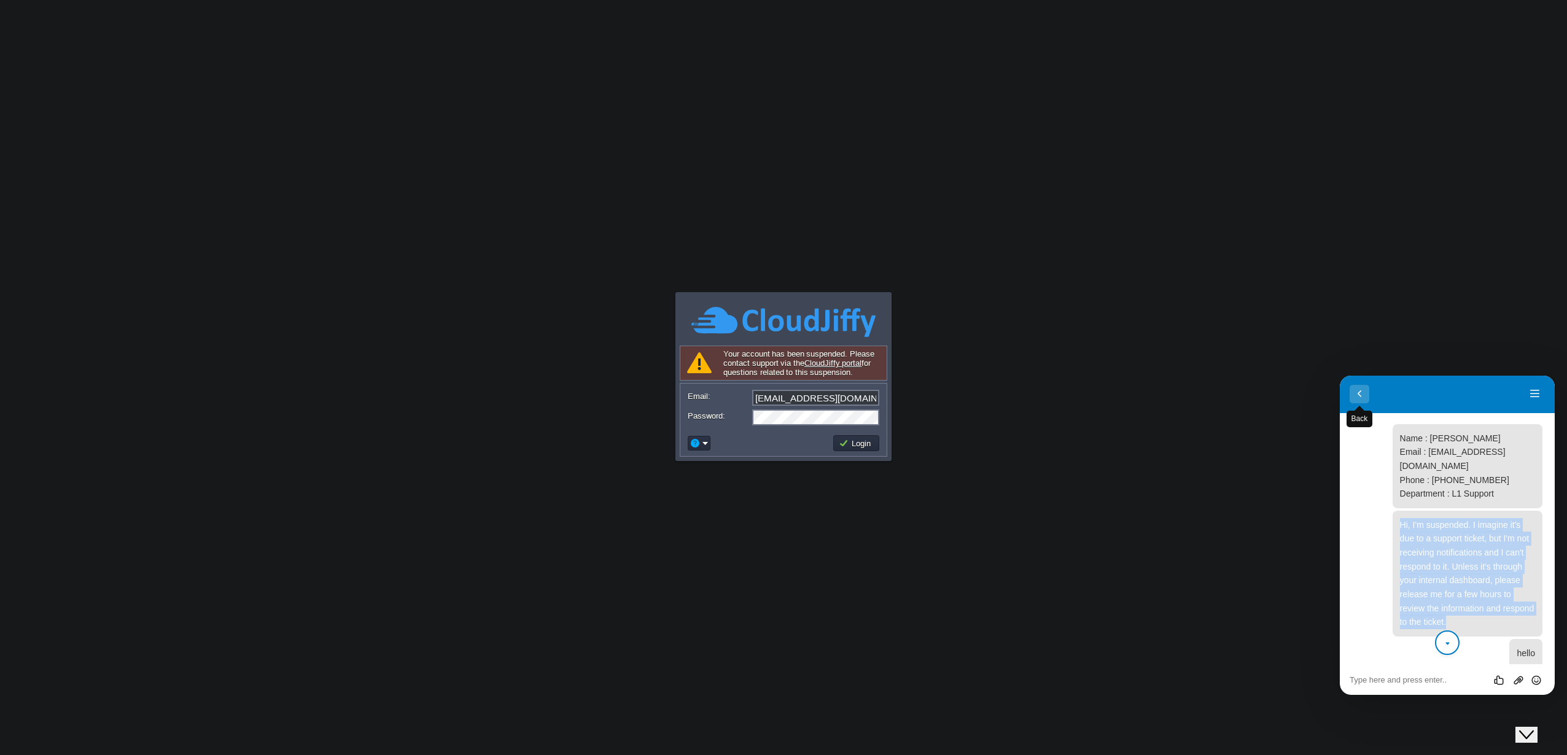
click at [1367, 399] on button "Back" at bounding box center [1360, 394] width 20 height 18
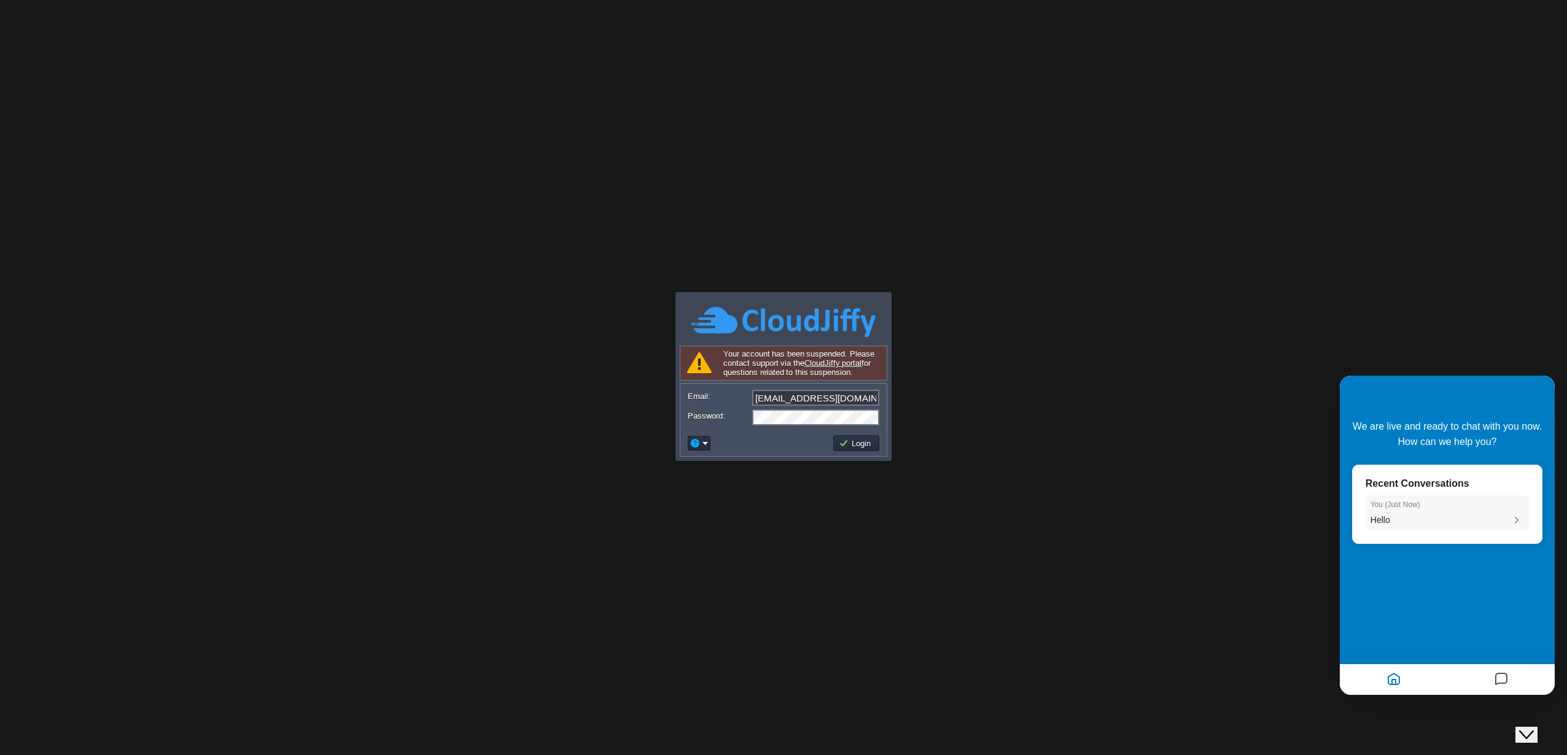
click at [1434, 513] on div "You ( Just Now ) Hello" at bounding box center [1448, 514] width 154 height 26
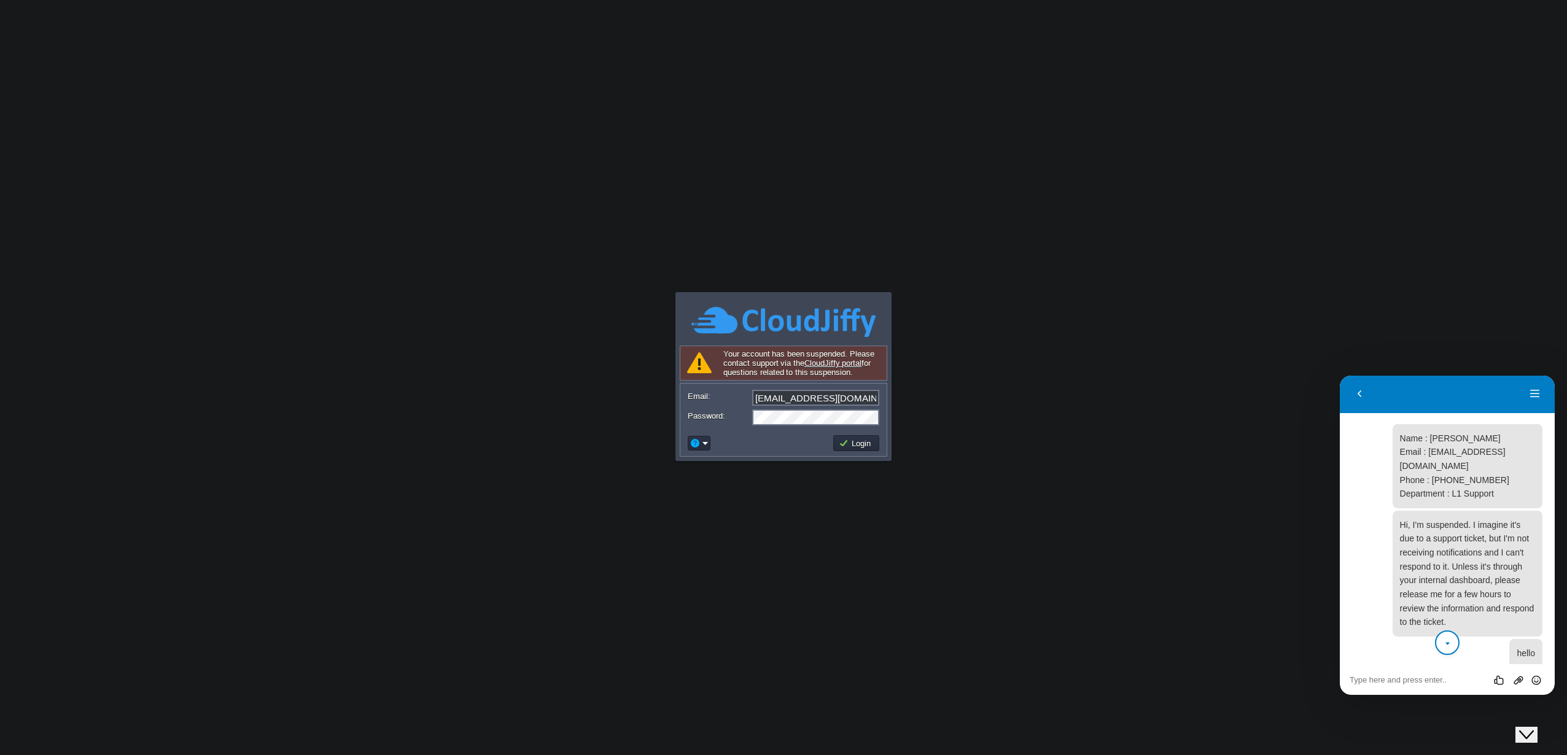
click at [1519, 391] on div "Back" at bounding box center [1438, 394] width 176 height 18
click at [1530, 395] on button "Menu" at bounding box center [1536, 394] width 20 height 18
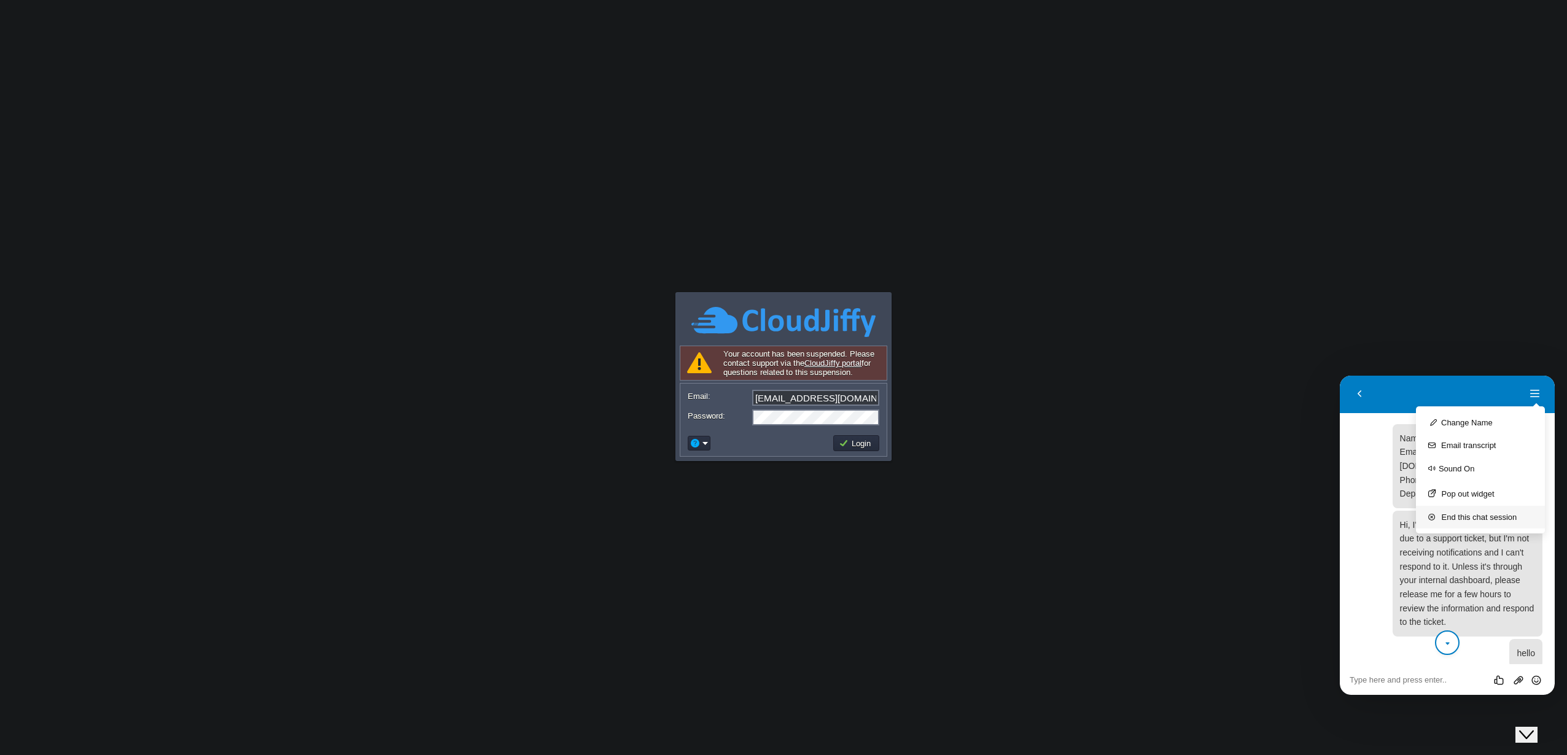
click at [1454, 514] on button "End this chat session" at bounding box center [1480, 517] width 129 height 23
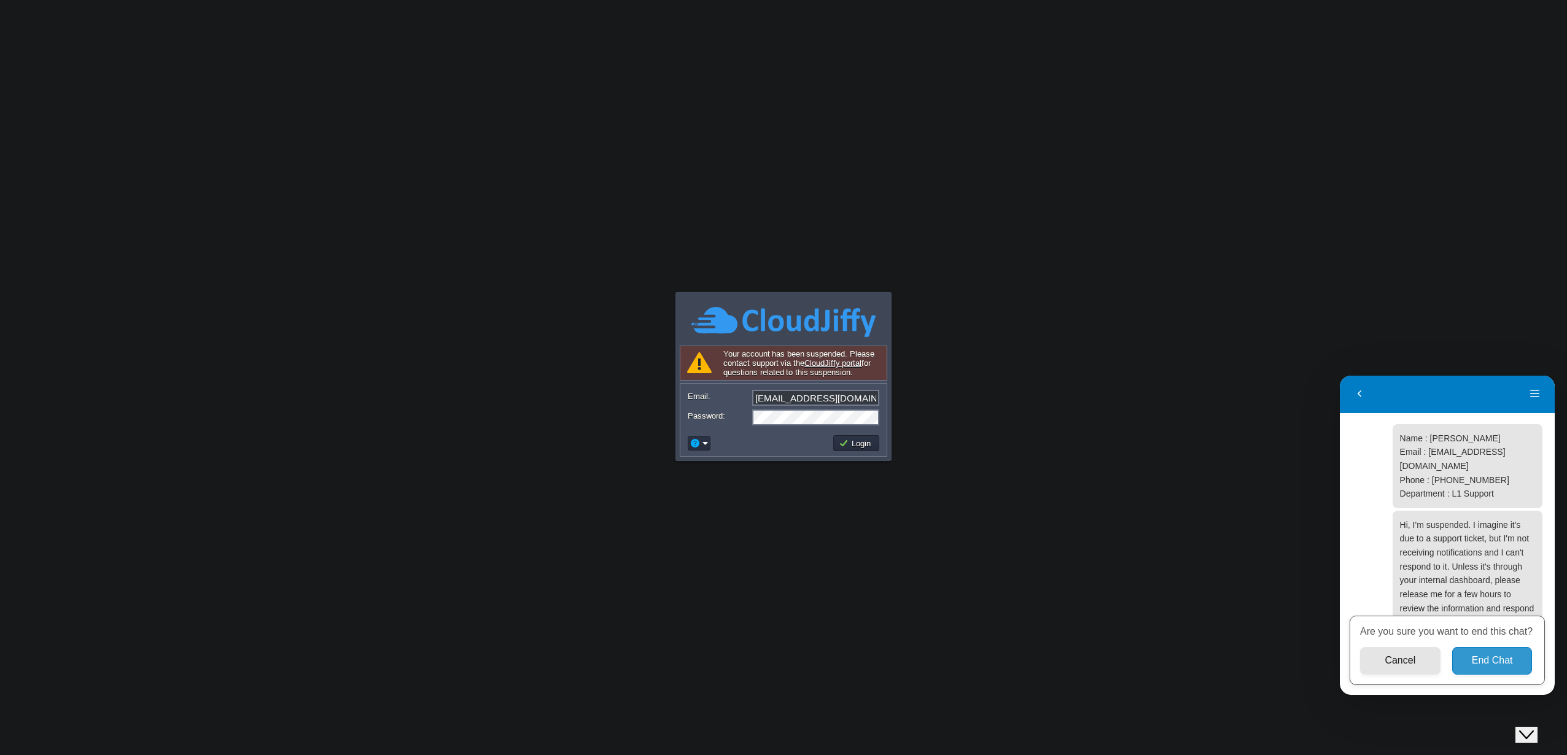
click at [1483, 667] on button "End Chat" at bounding box center [1492, 661] width 80 height 28
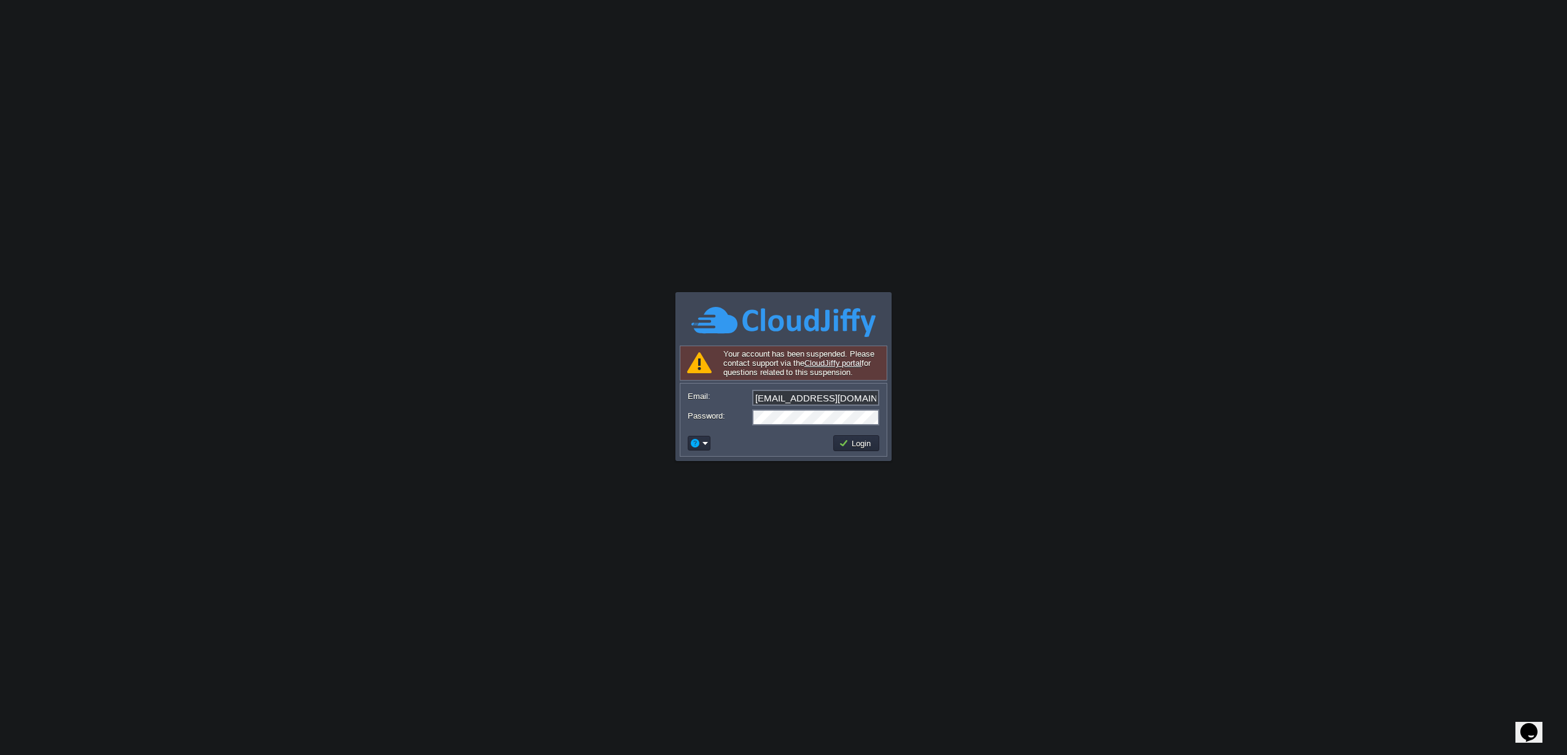
click at [1533, 723] on icon "Chat widget" at bounding box center [1529, 732] width 17 height 18
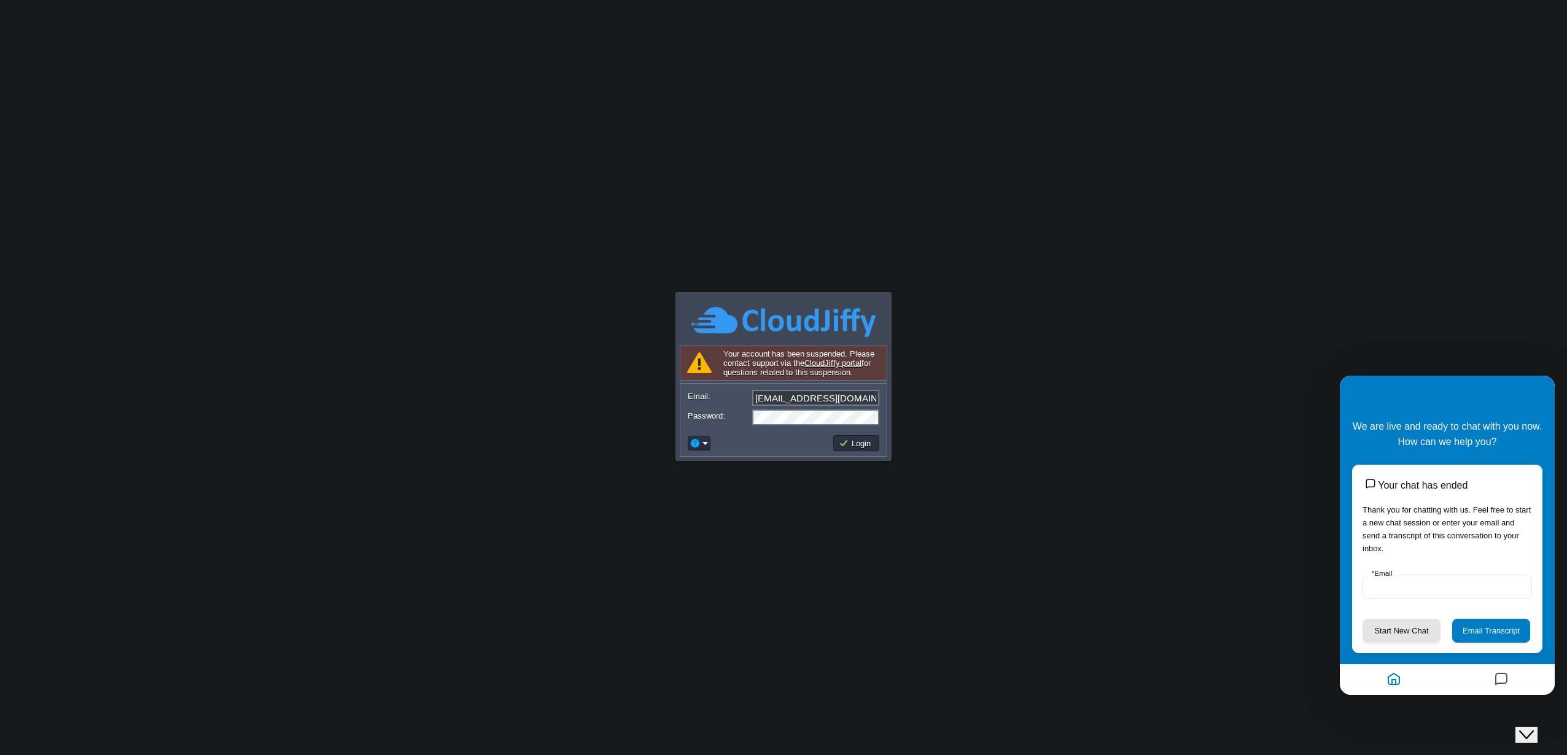
click at [1409, 585] on input "* Email" at bounding box center [1448, 587] width 170 height 25
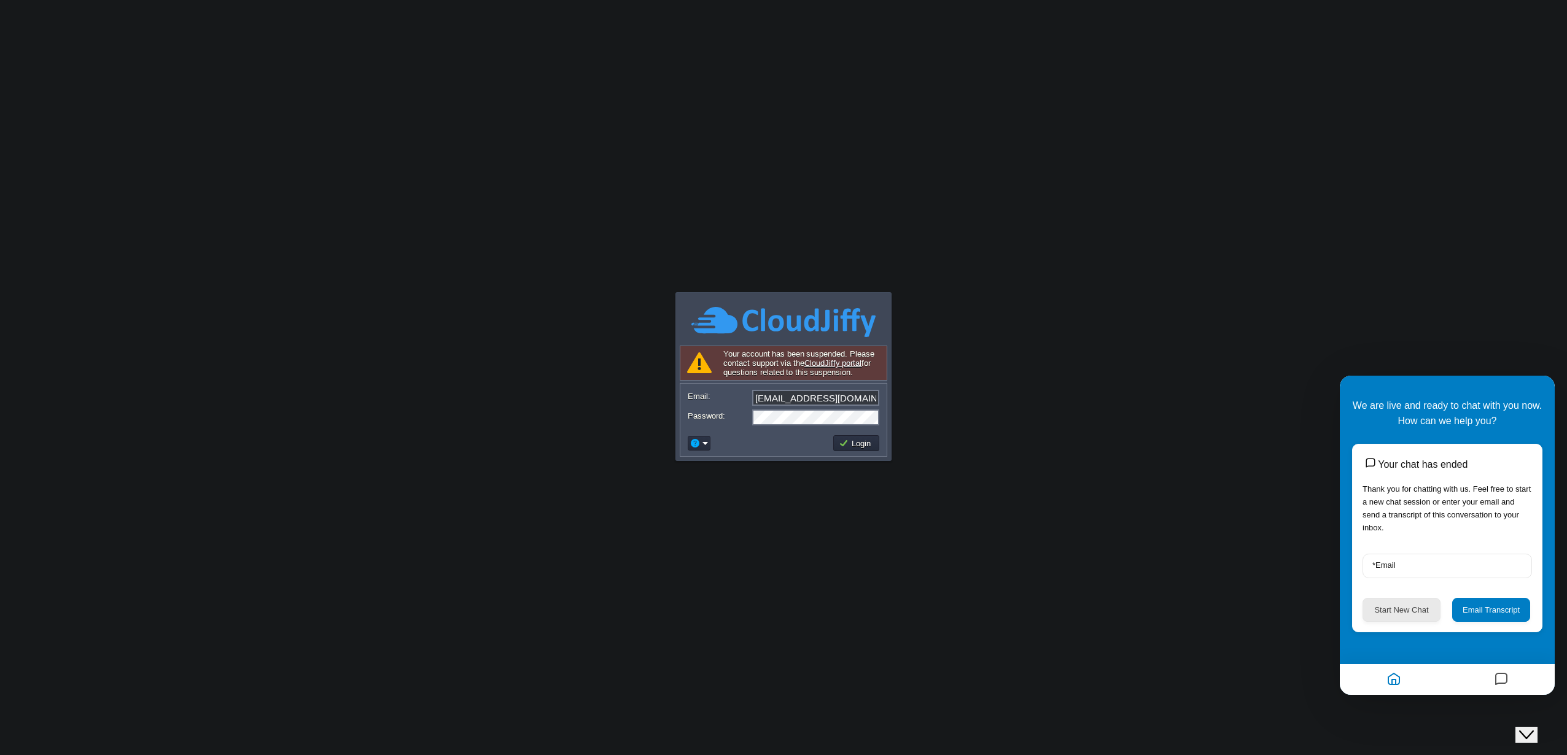
click at [1400, 611] on button "Start New Chat" at bounding box center [1402, 610] width 78 height 24
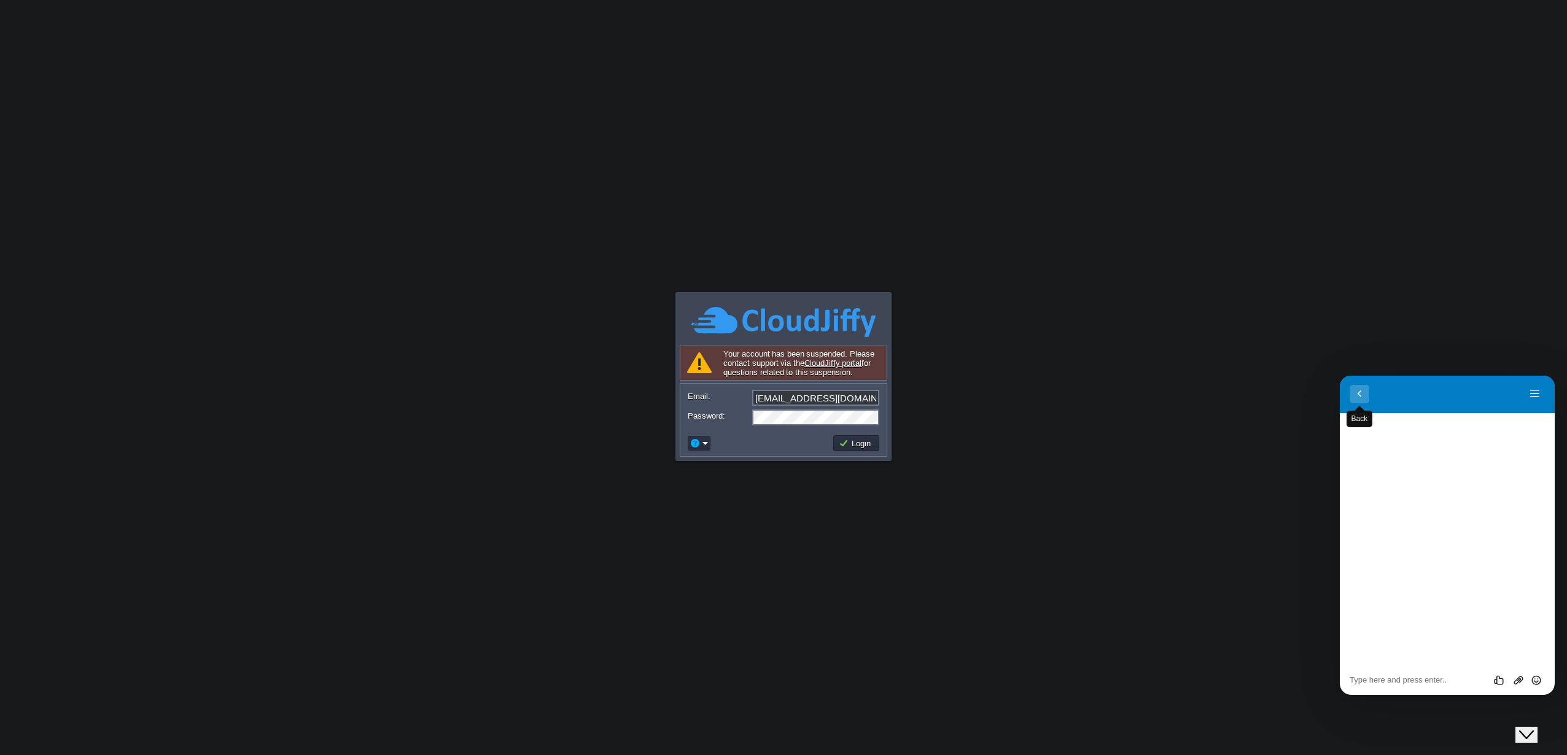
click at [1360, 398] on button "Back" at bounding box center [1360, 394] width 20 height 18
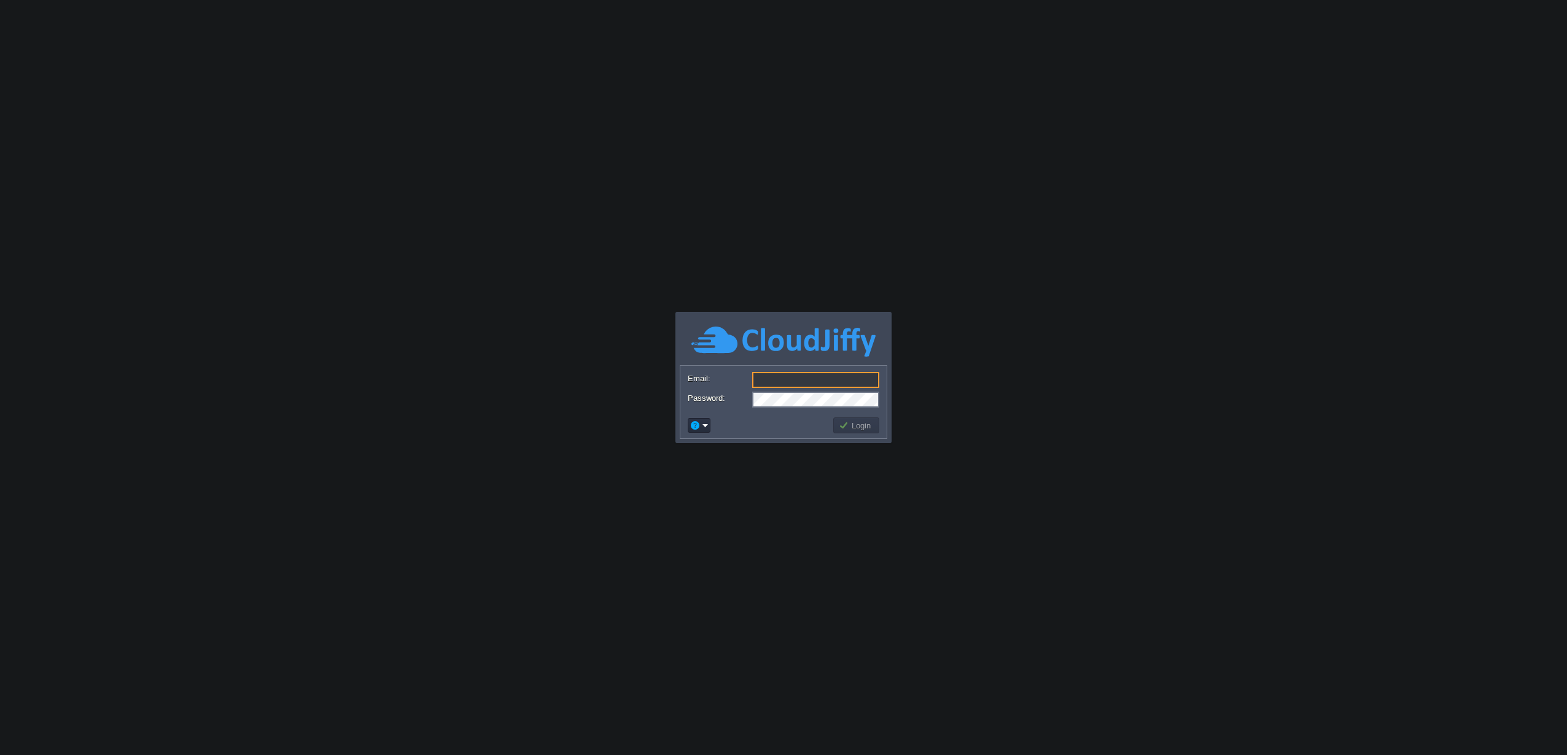
type input "[EMAIL_ADDRESS][DOMAIN_NAME]"
click at [868, 426] on button "Login" at bounding box center [857, 425] width 36 height 11
click at [862, 426] on button "Login" at bounding box center [857, 425] width 36 height 11
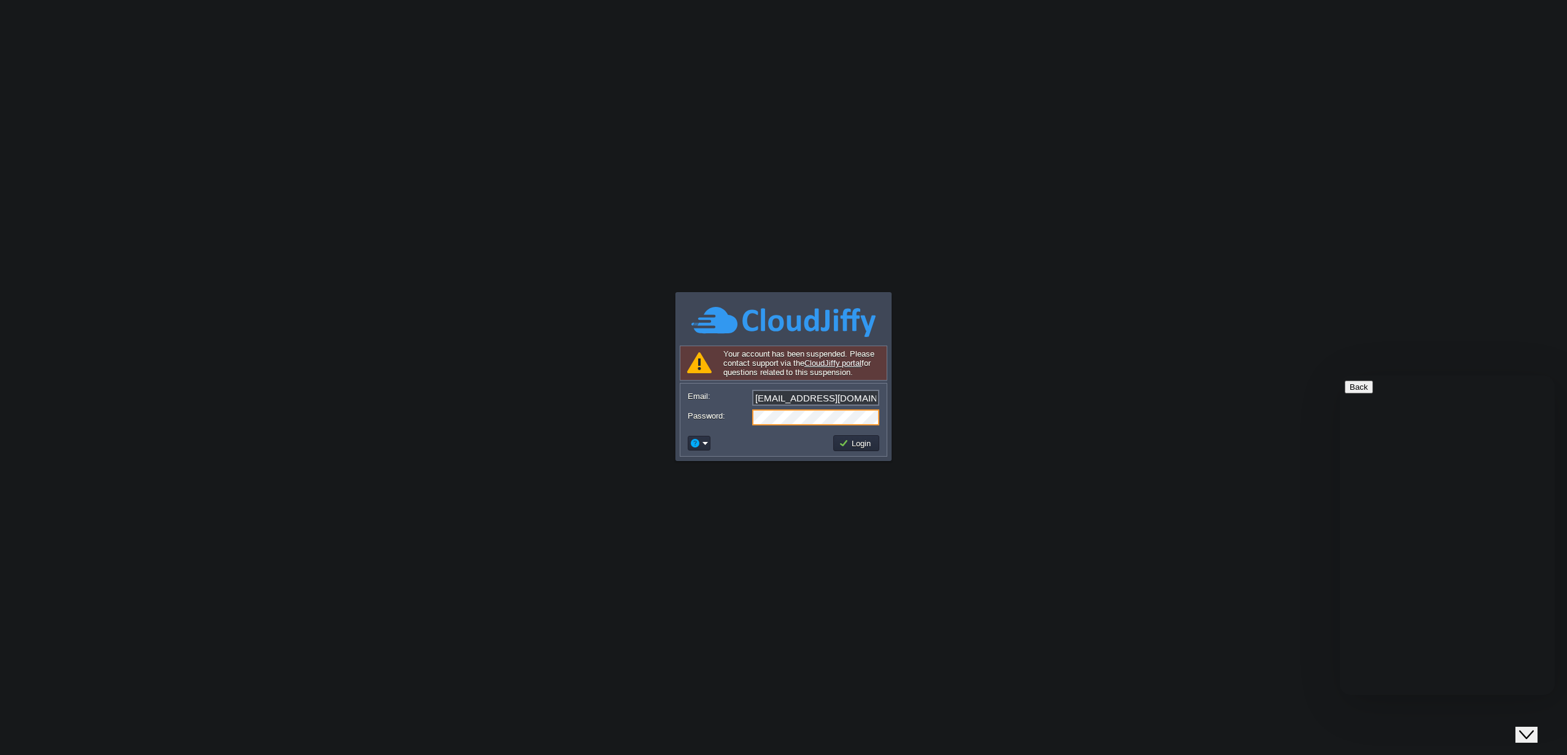
click at [1387, 739] on div "Rate this chat Upload File Insert emoji" at bounding box center [1447, 757] width 205 height 37
click at [1388, 739] on div "Rate this chat Upload File Insert emoji" at bounding box center [1447, 757] width 205 height 37
click at [1397, 739] on textarea at bounding box center [1401, 744] width 112 height 10
paste textarea "Hi, I'm suspended. I imagine it's due to a support ticket, but I'm not receivin…"
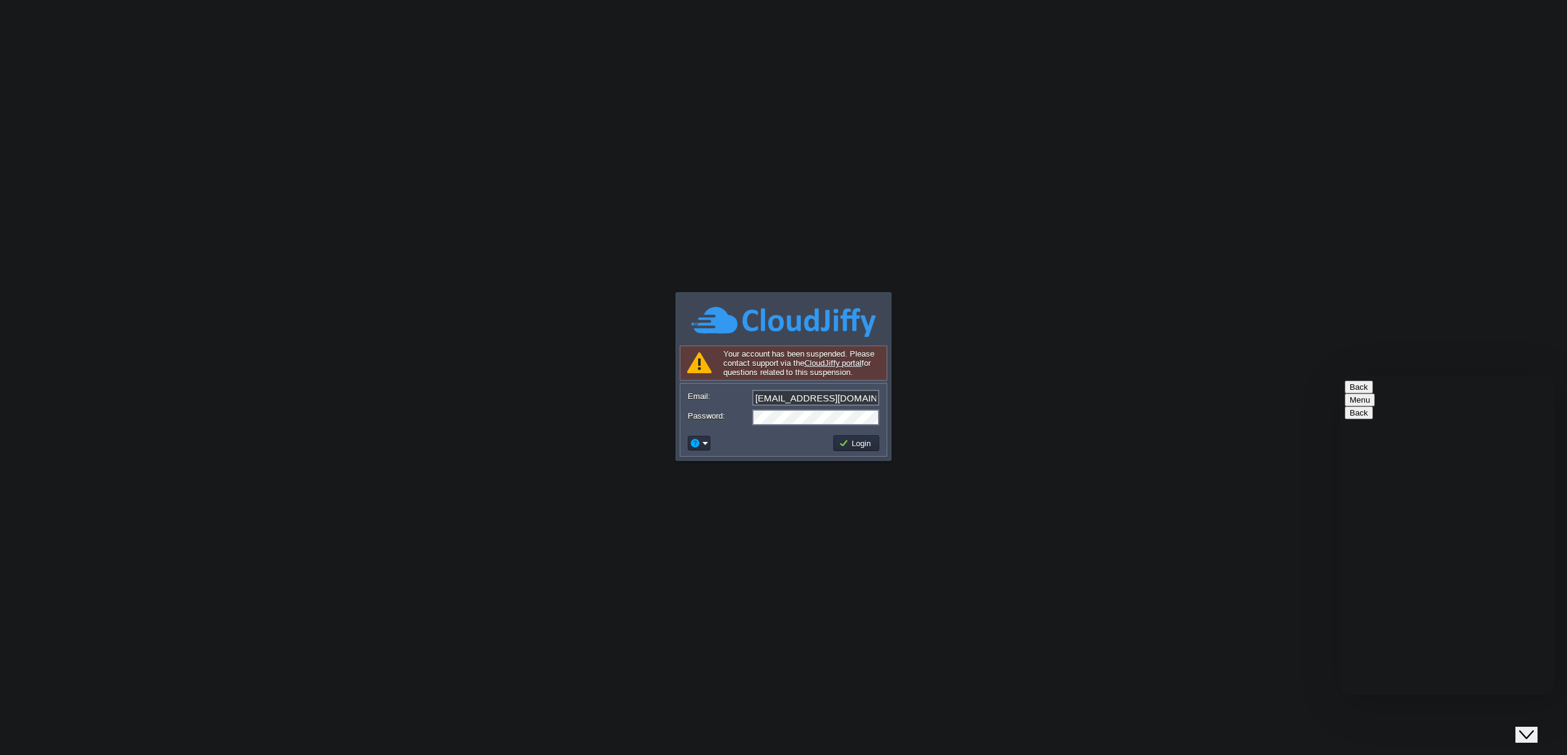
type textarea "Hi, I'm suspended. I imagine it's due to a support ticket, but I'm not receivin…"
type textarea "Hello?"
click at [849, 448] on button "Login" at bounding box center [857, 443] width 36 height 11
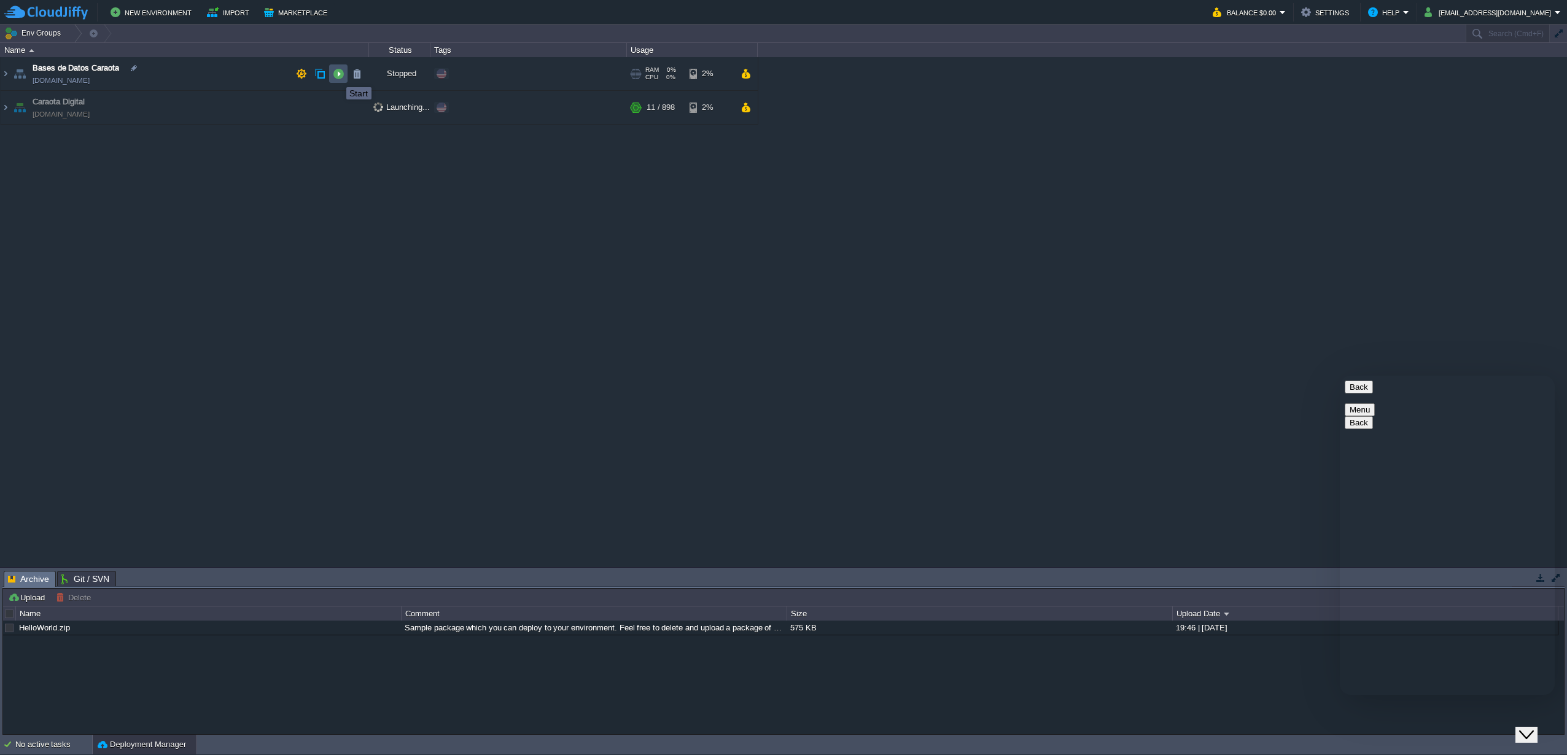
click at [337, 76] on button "button" at bounding box center [338, 73] width 11 height 11
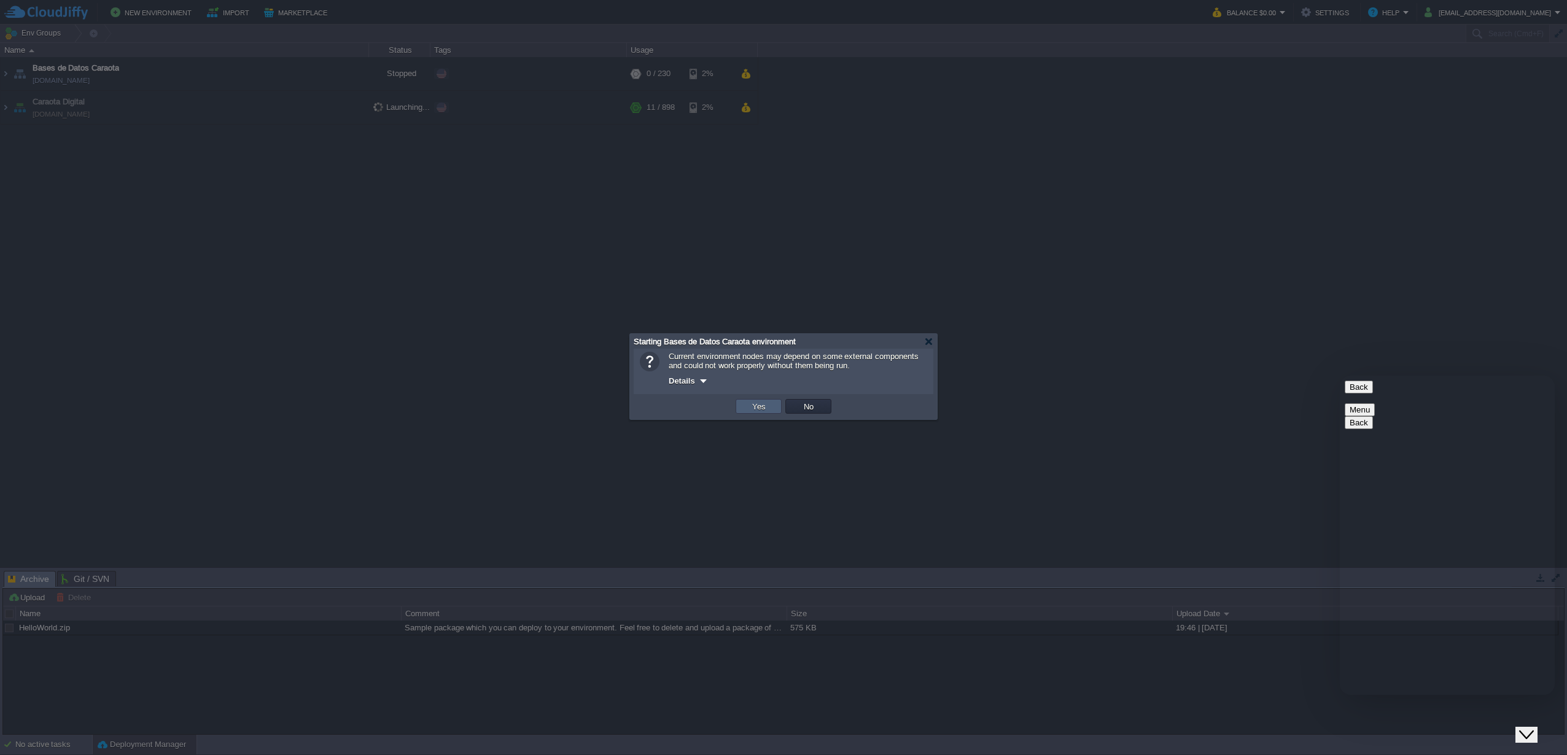
click at [765, 411] on button "Yes" at bounding box center [759, 406] width 21 height 11
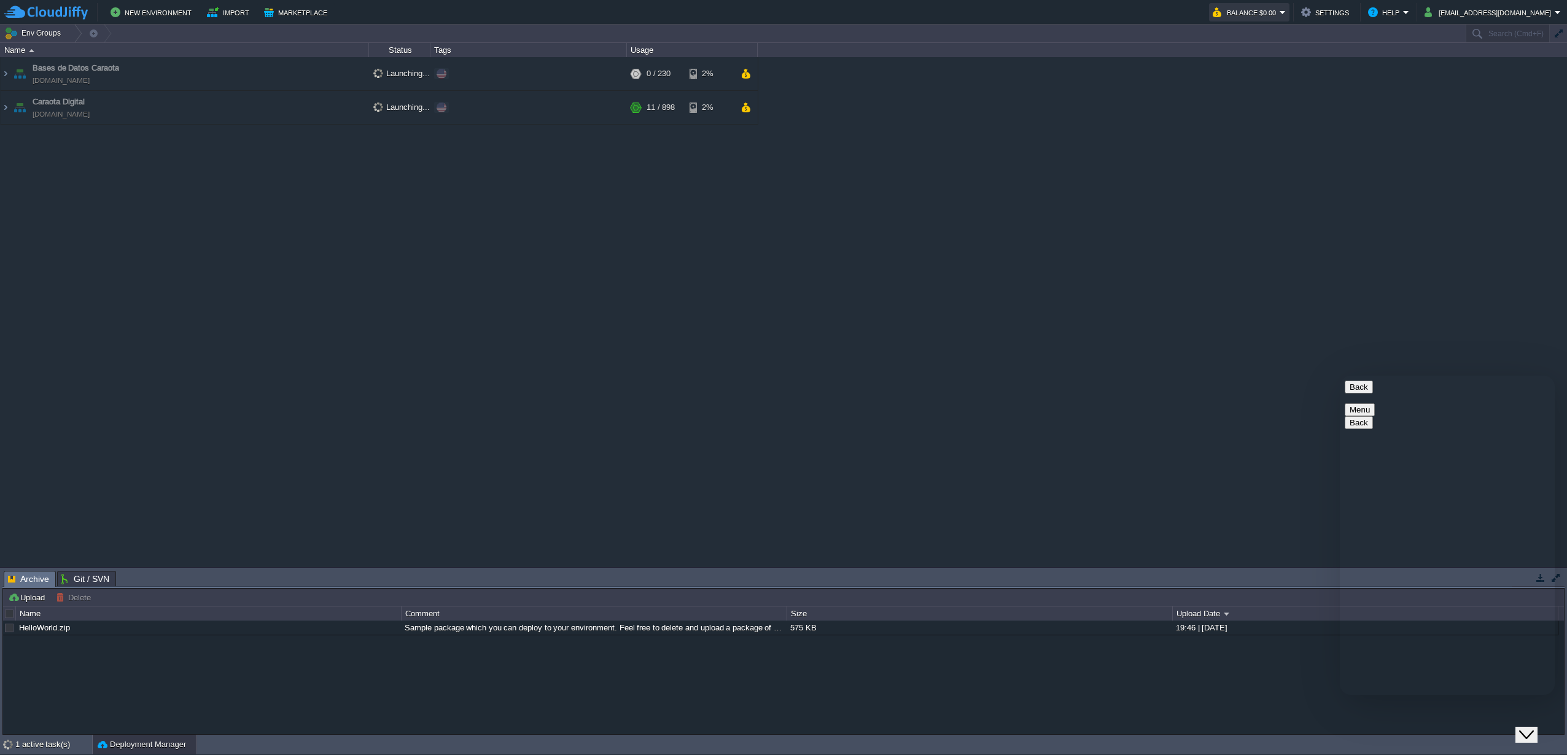
click at [1261, 10] on button "Balance $0.00" at bounding box center [1246, 12] width 67 height 15
click at [1248, 84] on span "Refill Balance" at bounding box center [1247, 88] width 49 height 9
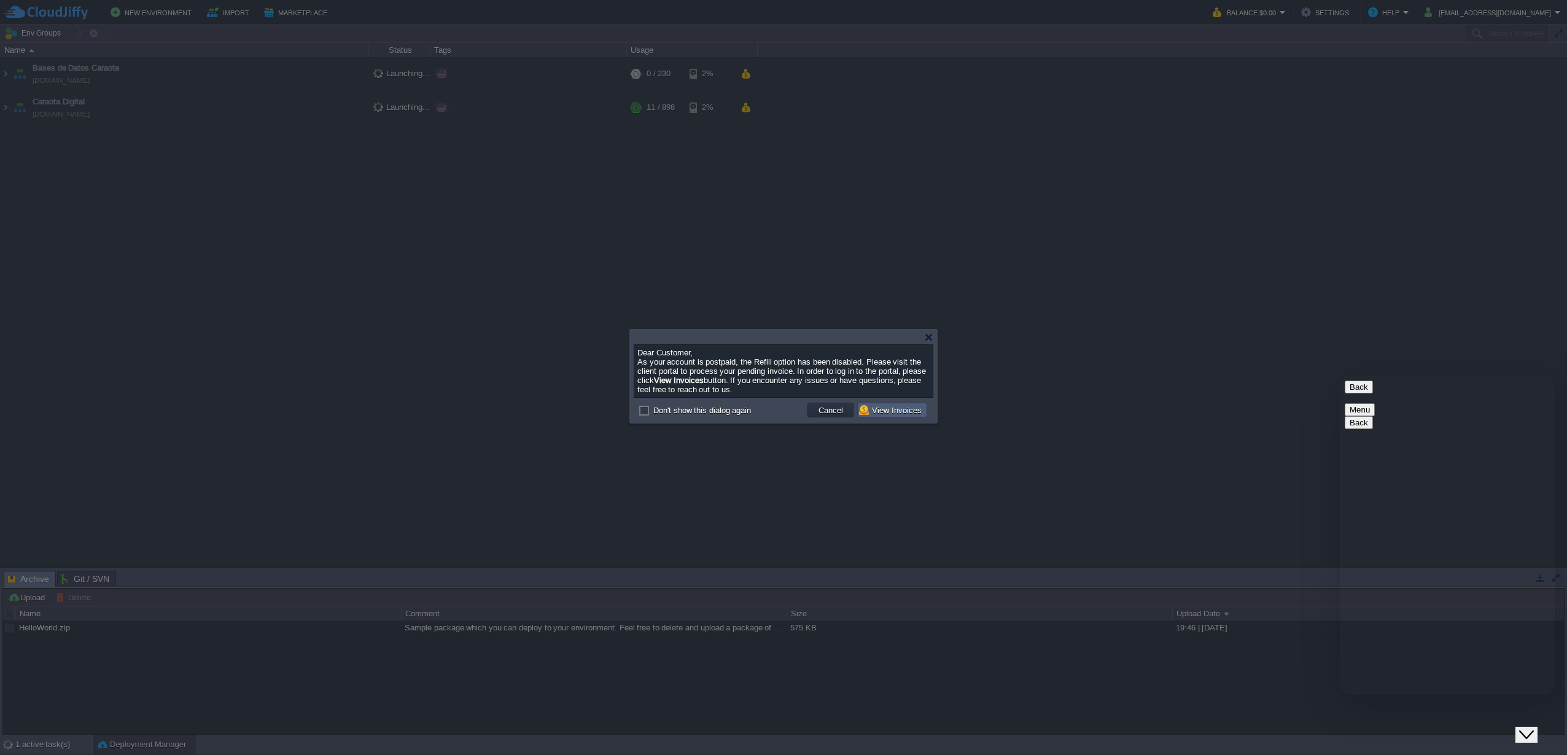
click at [904, 412] on button "View Invoices" at bounding box center [892, 410] width 66 height 11
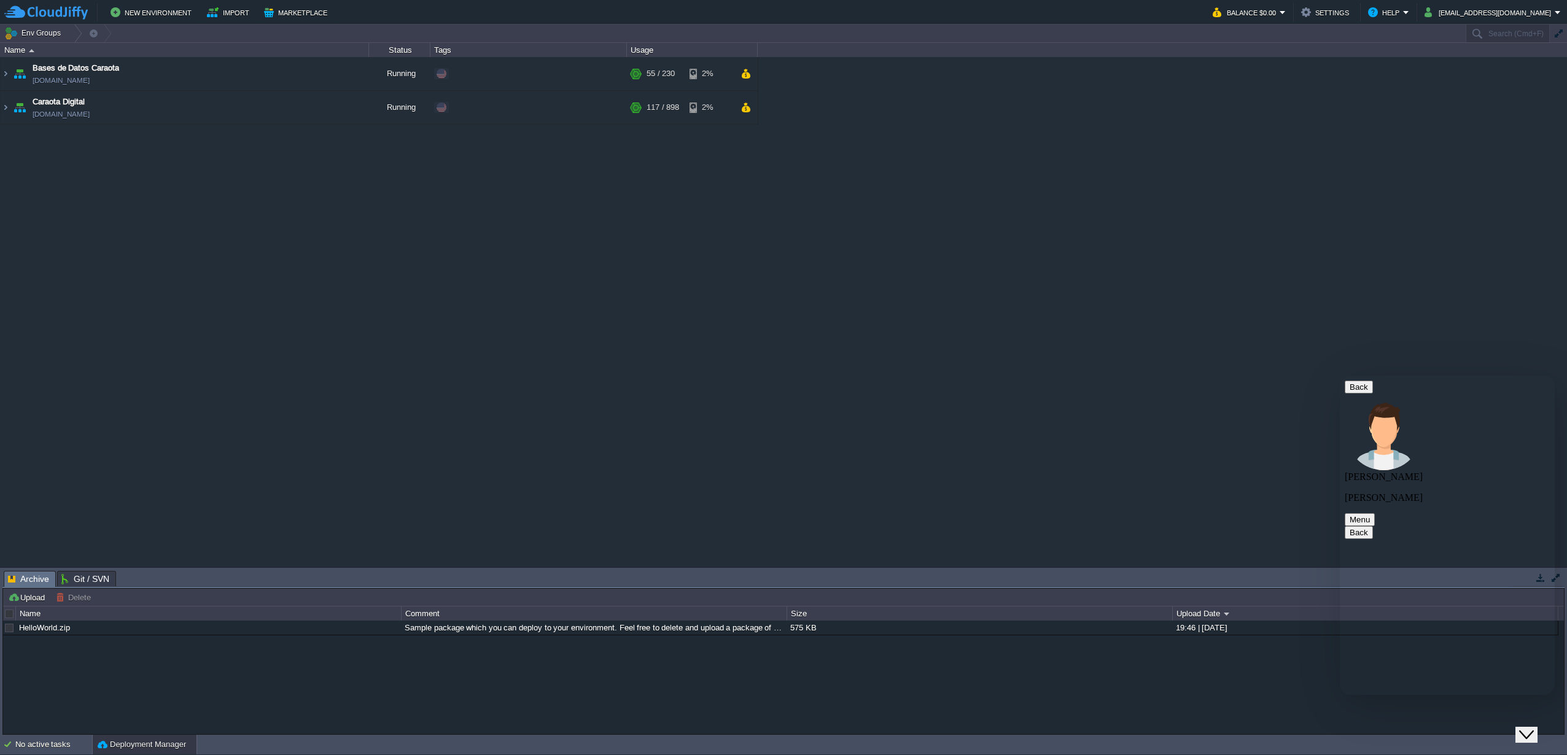
scroll to position [118, 0]
paste textarea "My account has already been reopened and I have already responded to the ticket…"
type textarea "My account has already been reopened and I have already responded to the ticket…"
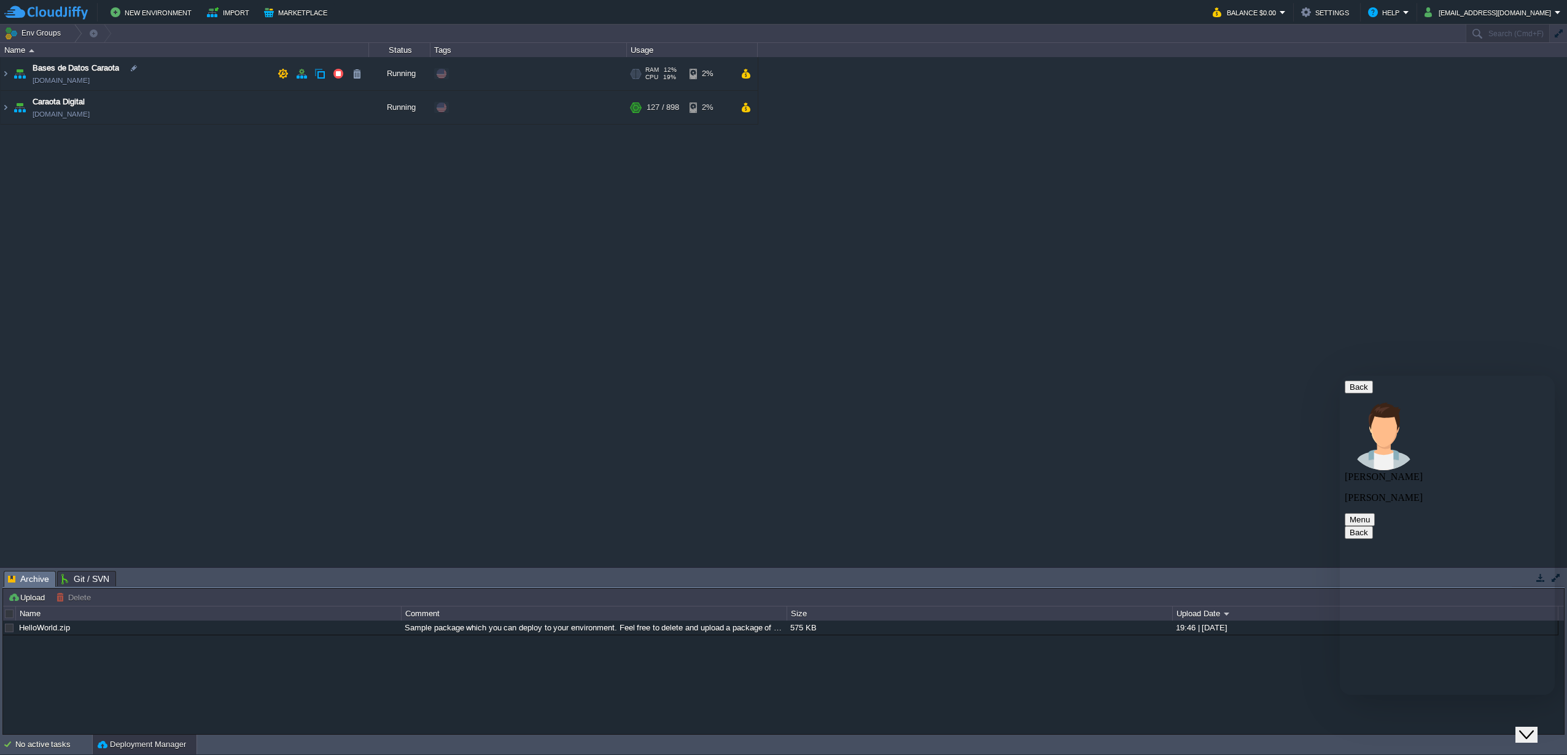
drag, startPoint x: 1388, startPoint y: 528, endPoint x: 1476, endPoint y: 645, distance: 146.9
copy span "As I can see your account is already active and we will forward [URL][DOMAIN_NA…"
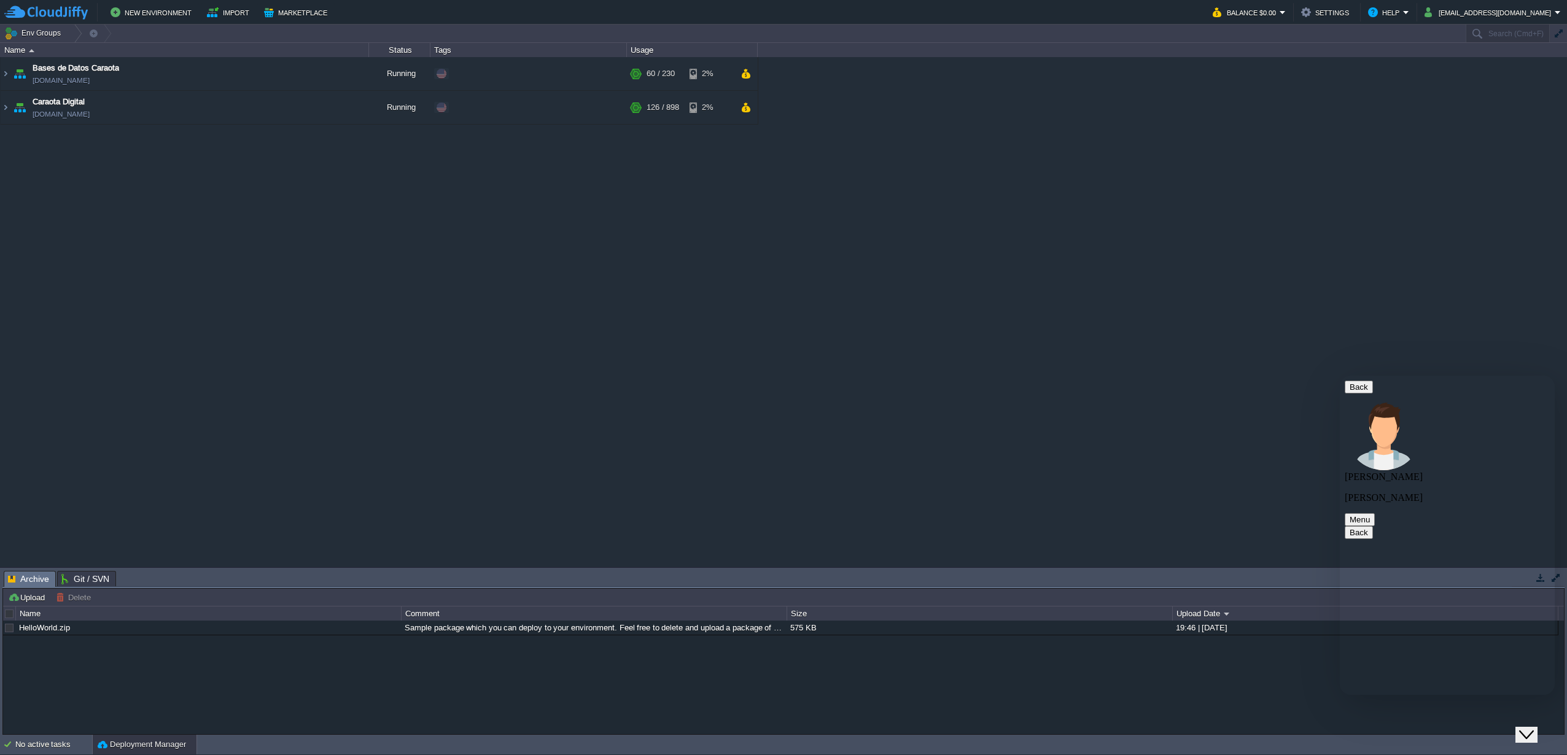
paste textarea "But no joke, remember that I'm from [DEMOGRAPHIC_DATA] and right now it's 11 at…"
type textarea "But no joke, remember that I'm from [DEMOGRAPHIC_DATA] and right now it's 11 at…"
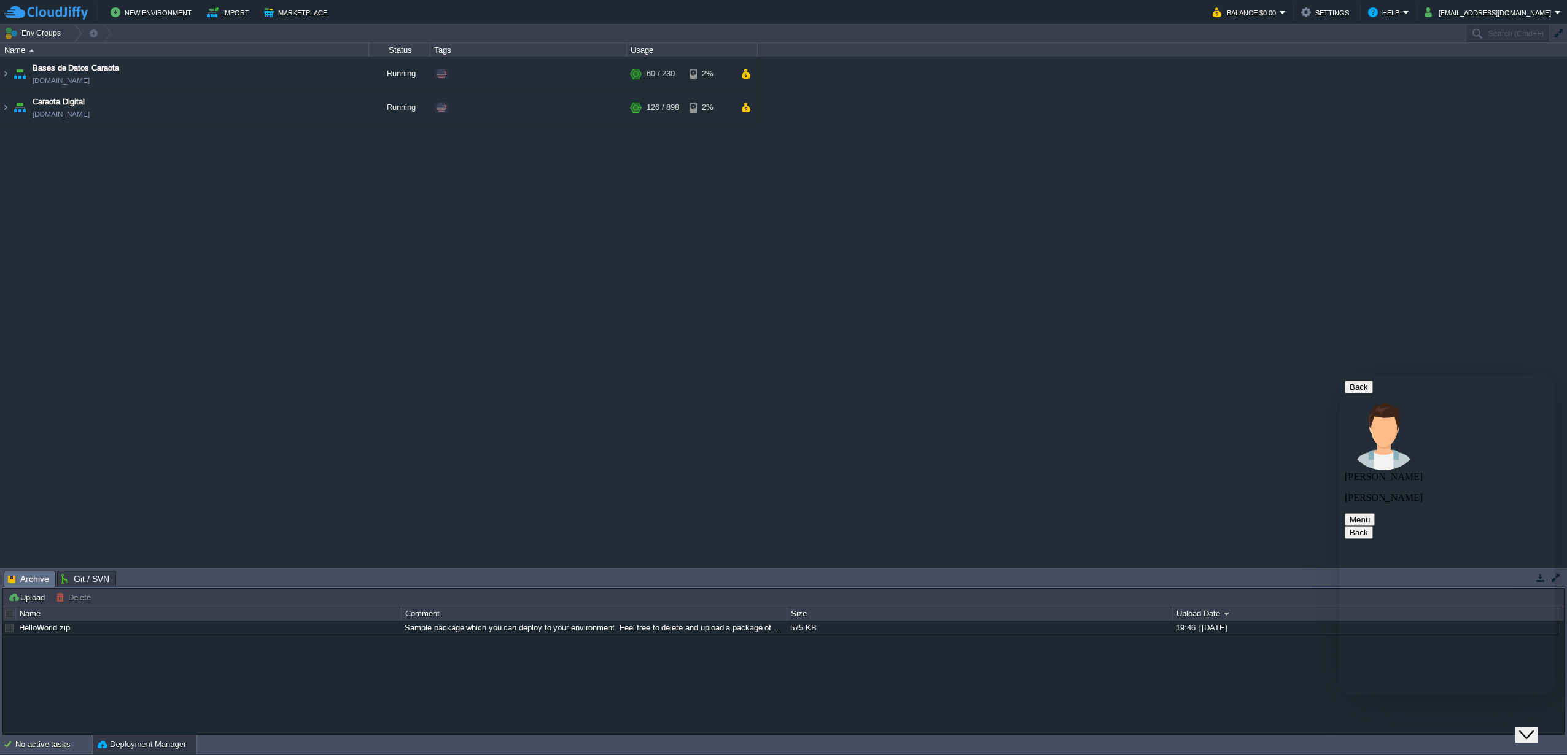
paste textarea "But nothing, thank you, remember that I am from [DEMOGRAPHIC_DATA] and right no…"
type textarea "But nothing, thank you, remember that I am from [DEMOGRAPHIC_DATA] and right no…"
click at [989, 338] on div "Bases de Datos Caraota [DOMAIN_NAME] Running + Add to Env Group RAM 12% CPU 17%…" at bounding box center [783, 312] width 1567 height 510
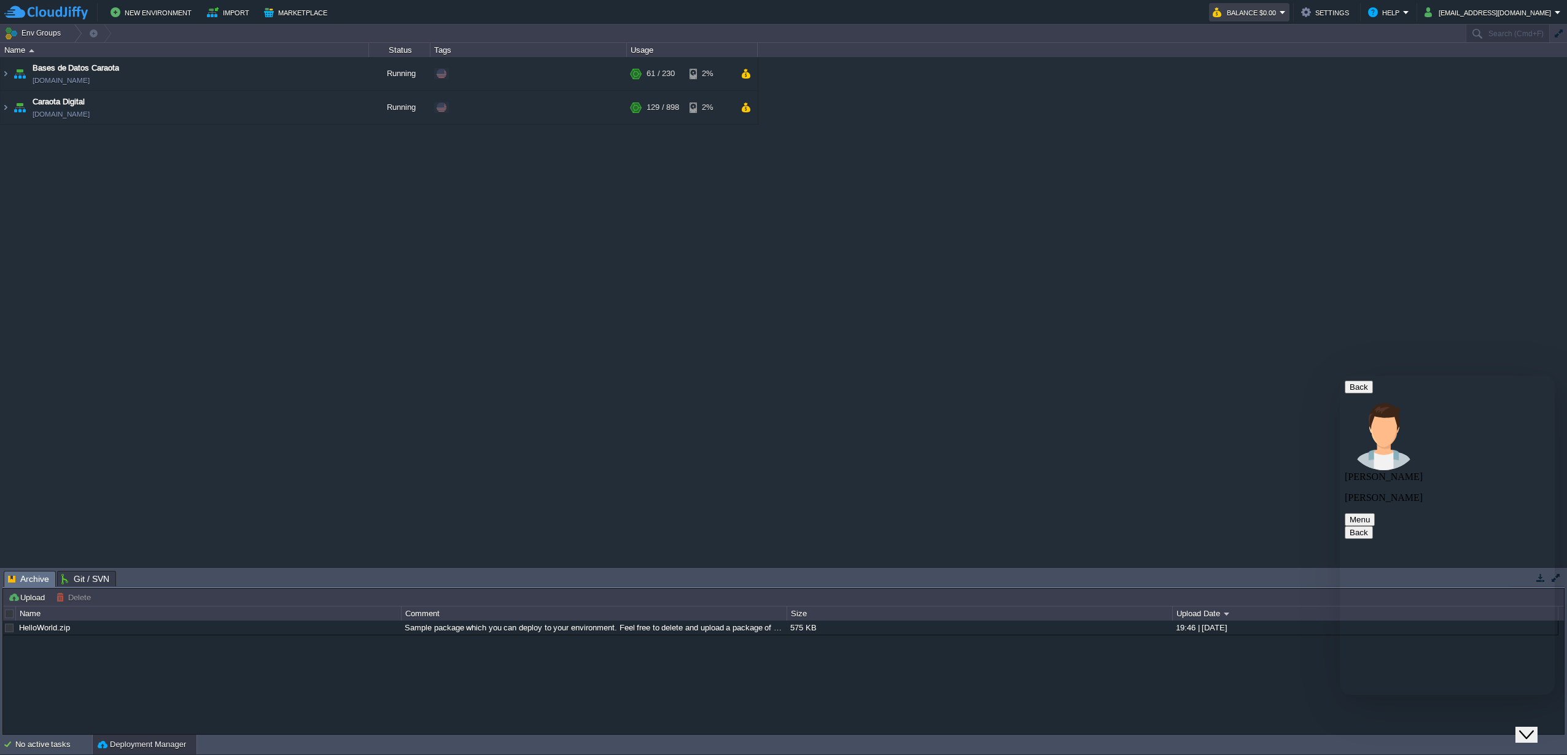
click at [1254, 15] on button "Balance $0.00" at bounding box center [1246, 12] width 67 height 15
click at [1233, 85] on span "Refill Balance" at bounding box center [1247, 88] width 49 height 9
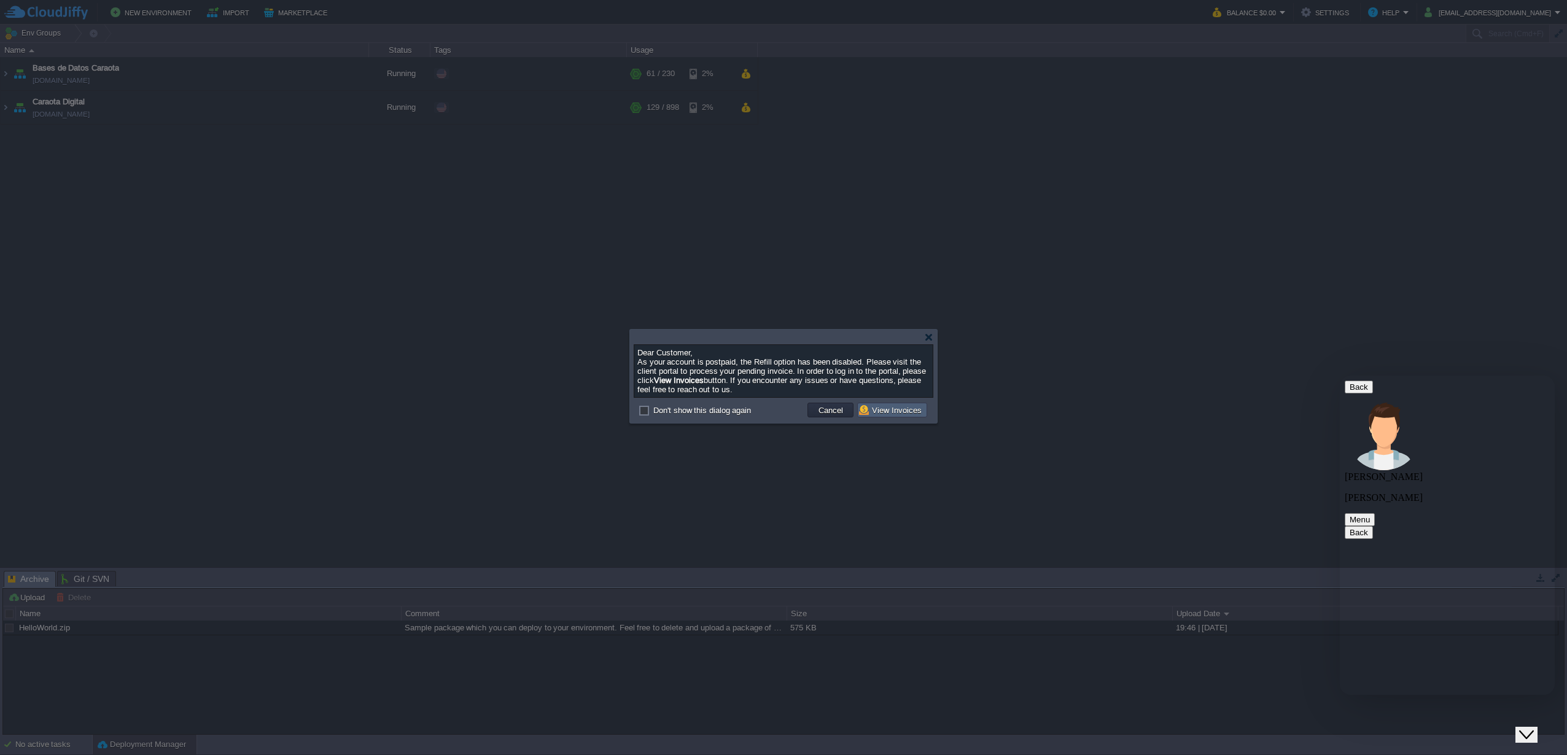
click at [883, 408] on button "View Invoices" at bounding box center [892, 410] width 66 height 11
